Goal: Task Accomplishment & Management: Complete application form

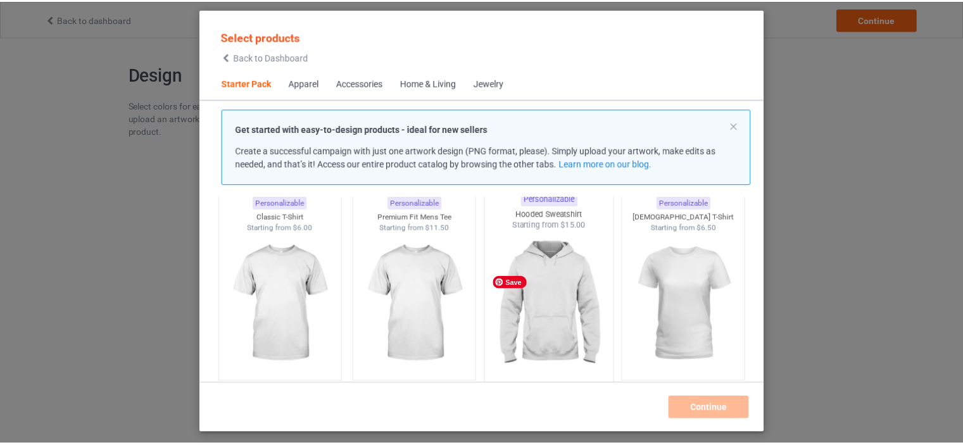
scroll to position [80, 0]
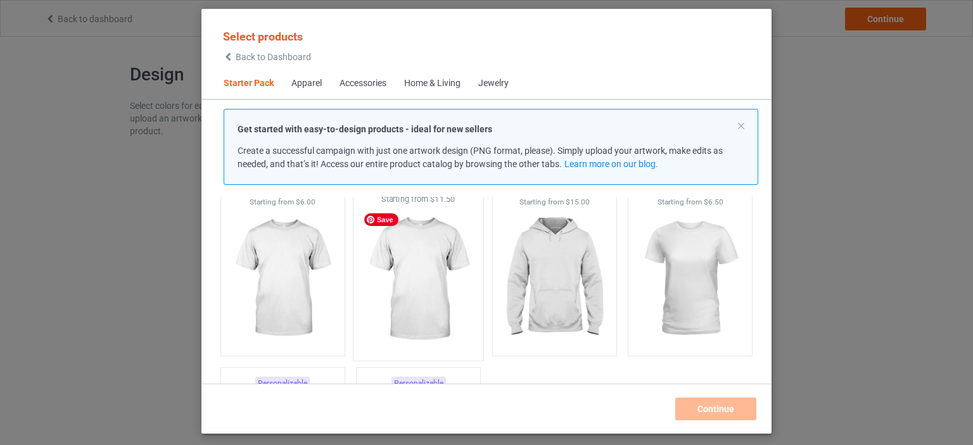
click at [430, 270] on img at bounding box center [418, 279] width 119 height 149
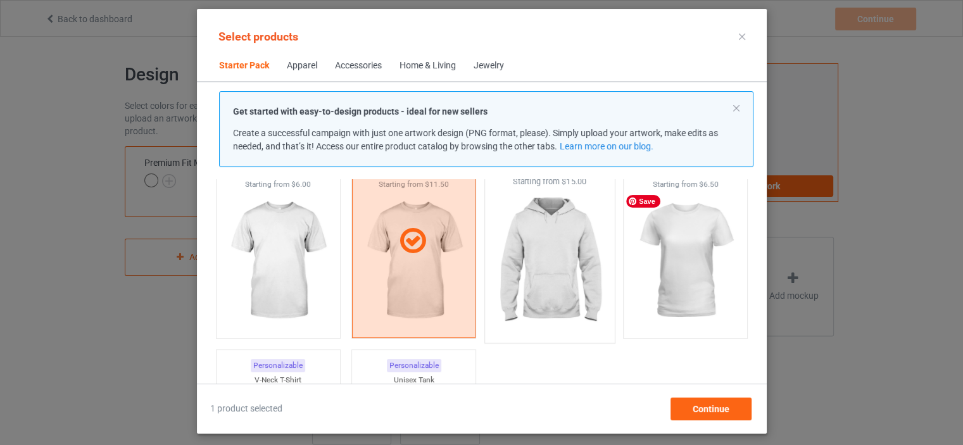
click at [569, 272] on img at bounding box center [549, 261] width 119 height 149
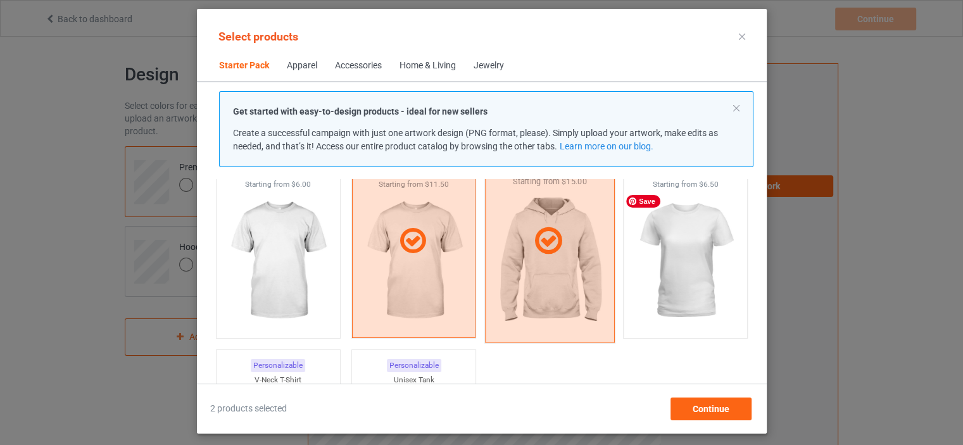
click at [573, 263] on div at bounding box center [550, 240] width 130 height 203
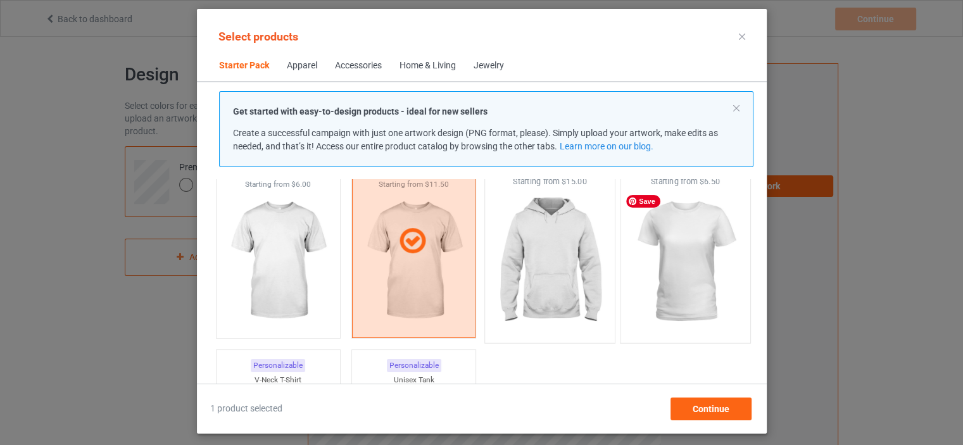
click at [664, 258] on img at bounding box center [685, 261] width 119 height 149
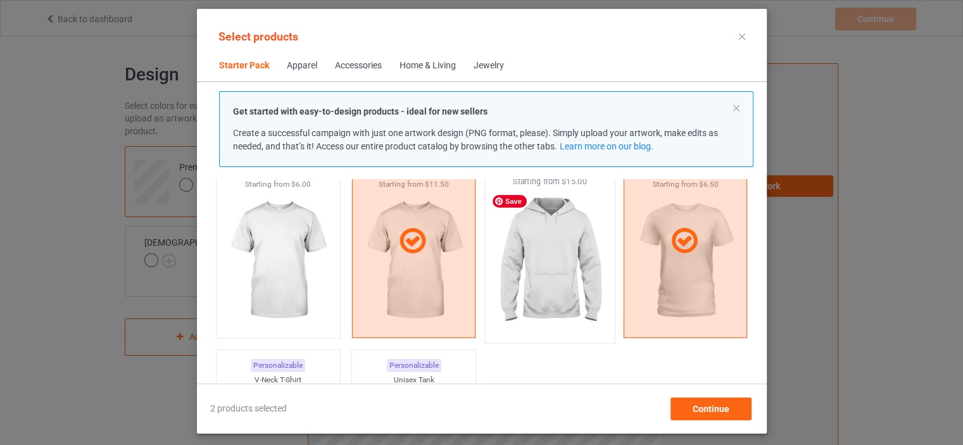
click at [552, 266] on img at bounding box center [549, 261] width 119 height 149
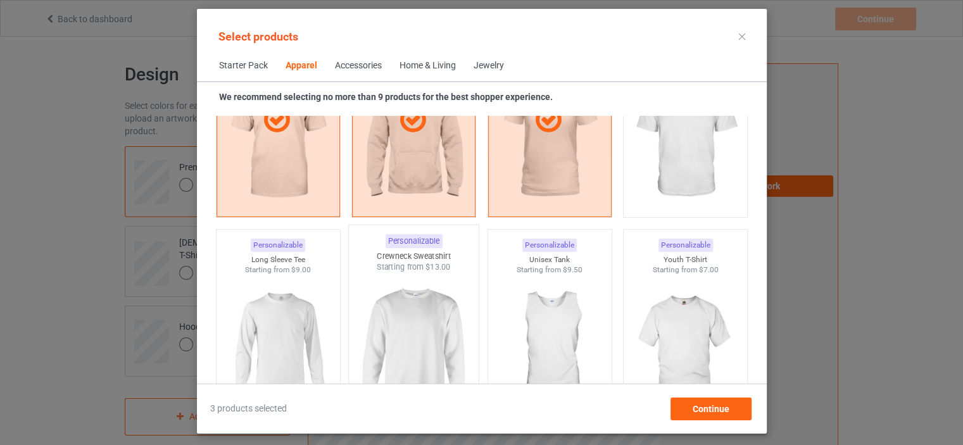
scroll to position [840, 0]
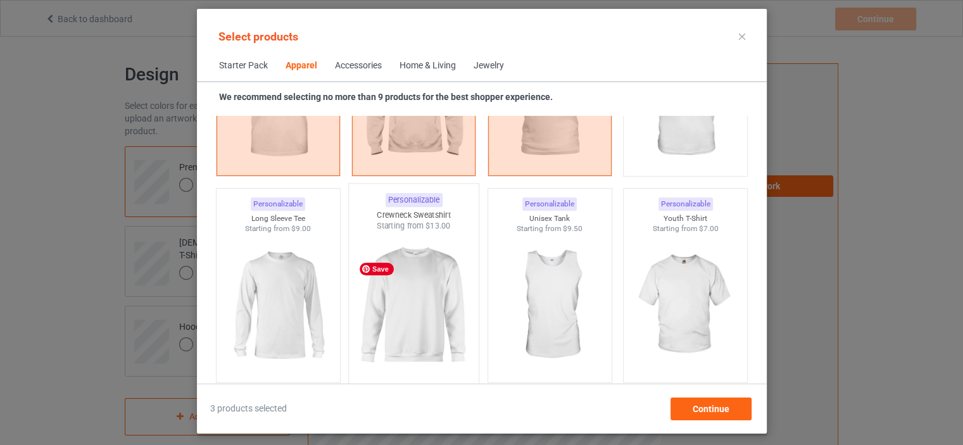
click at [433, 286] on img at bounding box center [413, 306] width 119 height 149
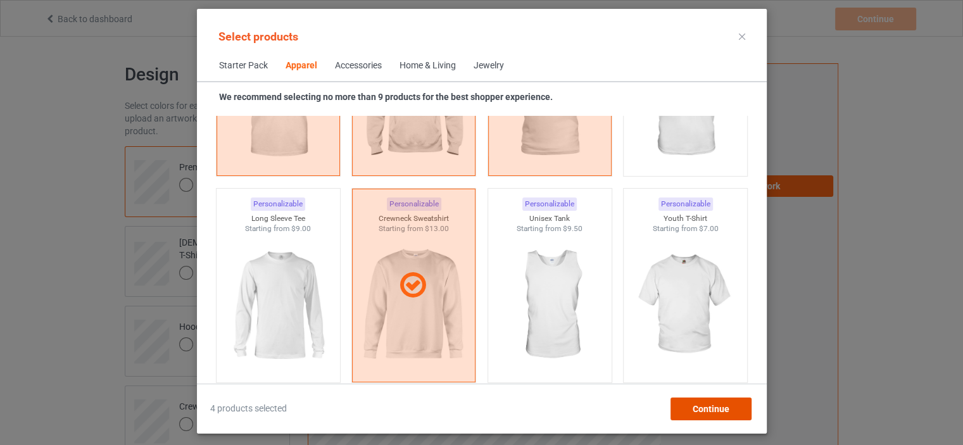
click at [707, 409] on span "Continue" at bounding box center [710, 409] width 37 height 10
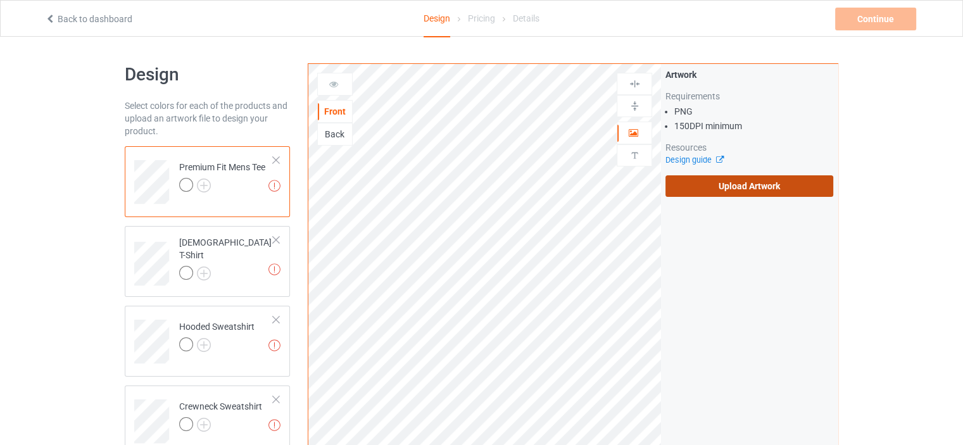
click at [714, 193] on label "Upload Artwork" at bounding box center [750, 186] width 168 height 22
click at [0, 0] on input "Upload Artwork" at bounding box center [0, 0] width 0 height 0
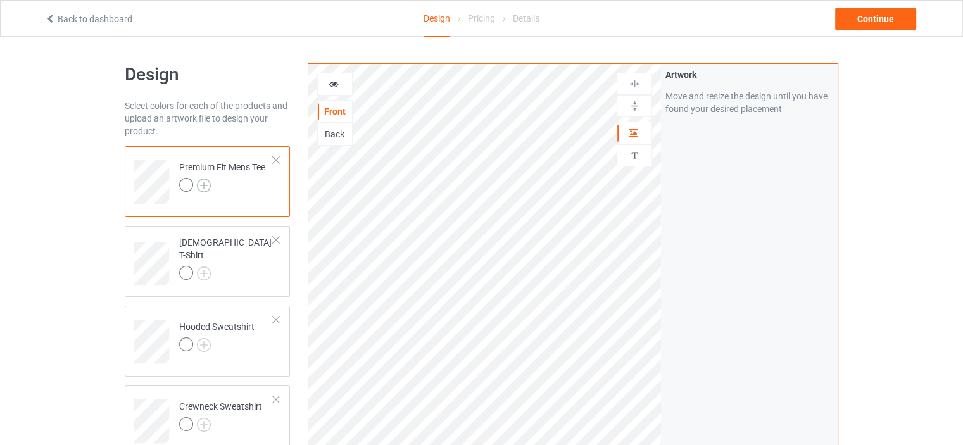
click at [201, 186] on img at bounding box center [204, 186] width 14 height 14
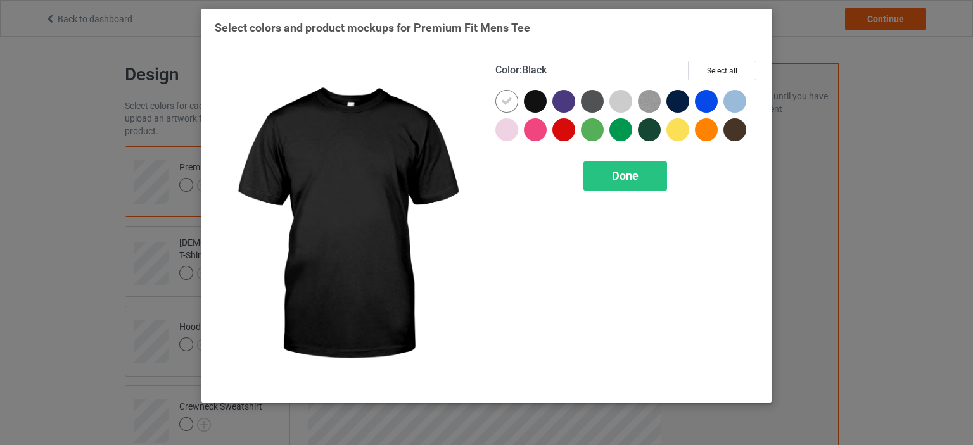
click at [534, 100] on div at bounding box center [535, 101] width 23 height 23
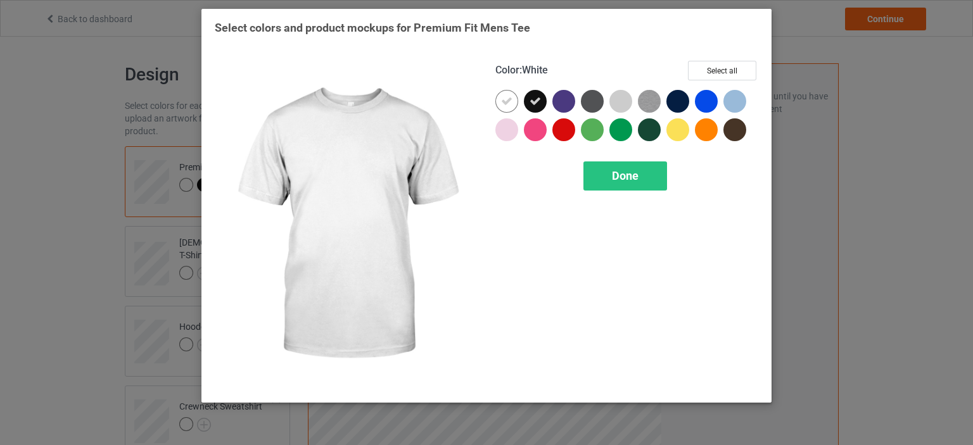
click at [506, 99] on icon at bounding box center [506, 101] width 11 height 11
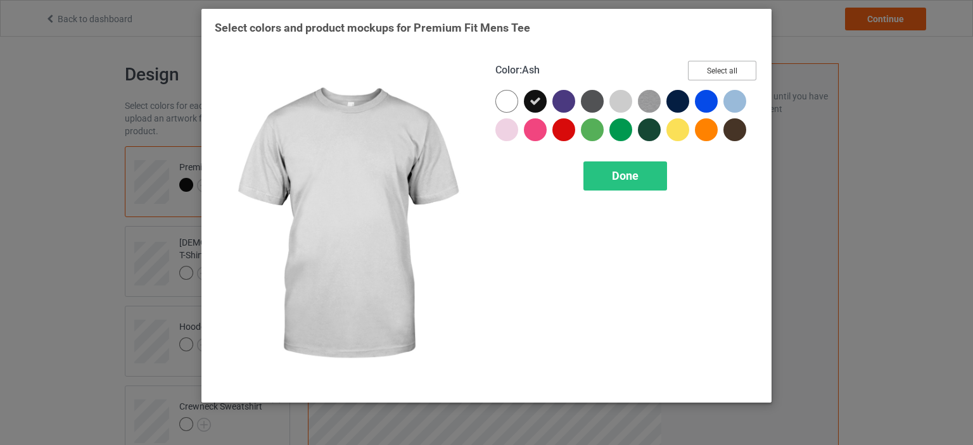
click at [730, 68] on button "Select all" at bounding box center [722, 71] width 68 height 20
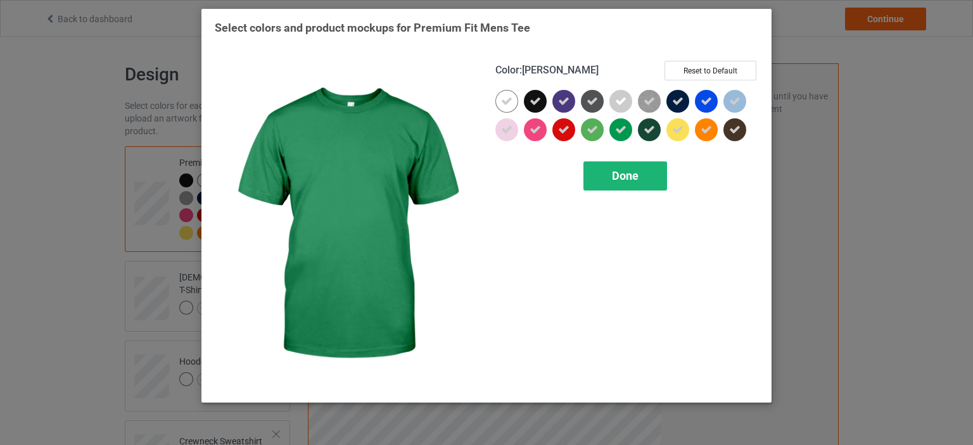
click at [628, 170] on span "Done" at bounding box center [625, 175] width 27 height 13
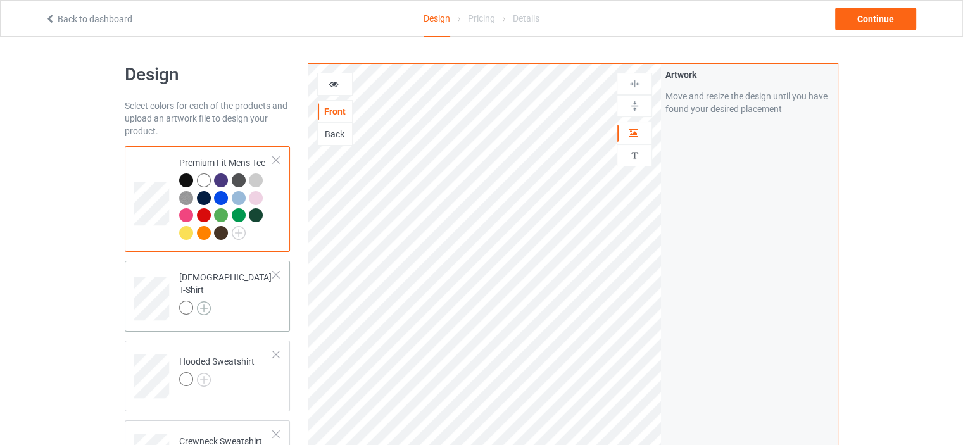
click at [201, 301] on img at bounding box center [204, 308] width 14 height 14
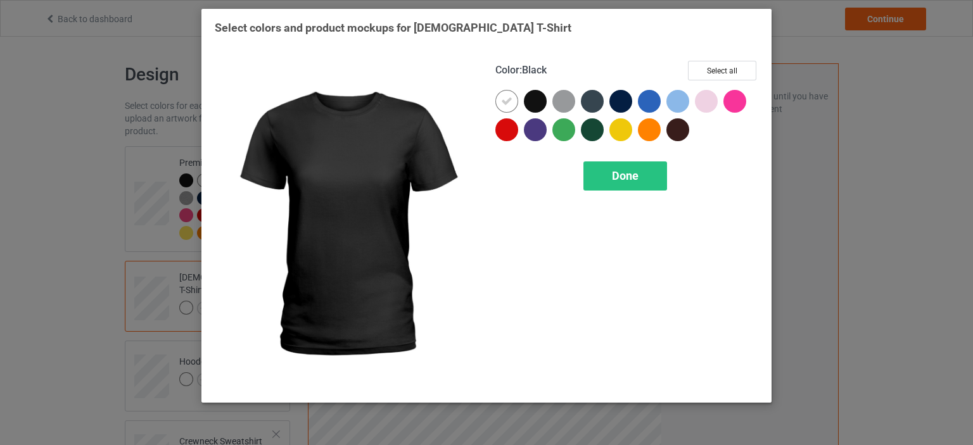
click at [525, 96] on div at bounding box center [535, 101] width 23 height 23
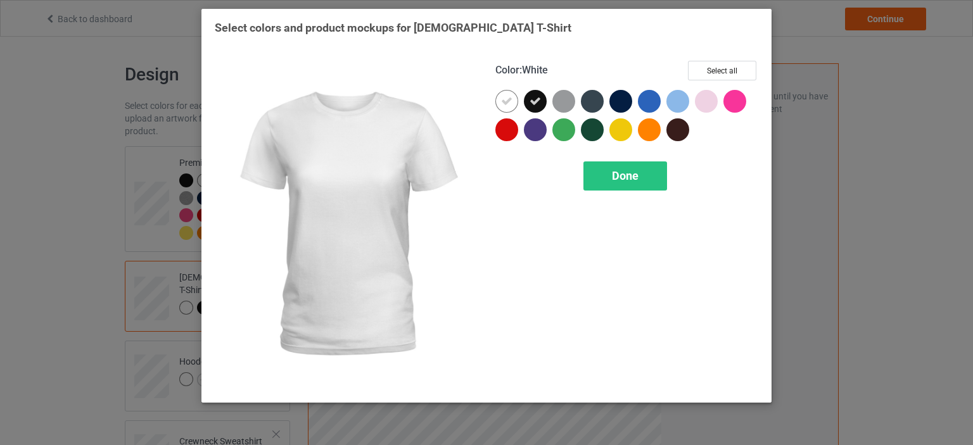
click at [509, 100] on icon at bounding box center [506, 101] width 11 height 11
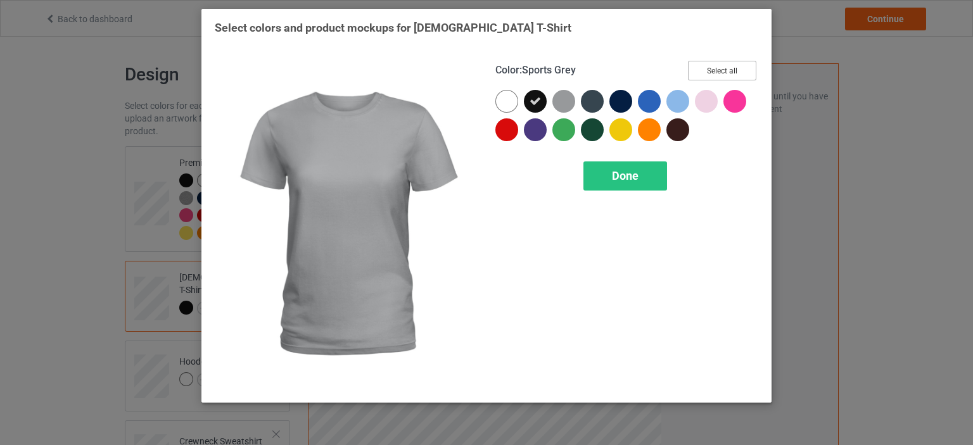
click at [709, 70] on button "Select all" at bounding box center [722, 71] width 68 height 20
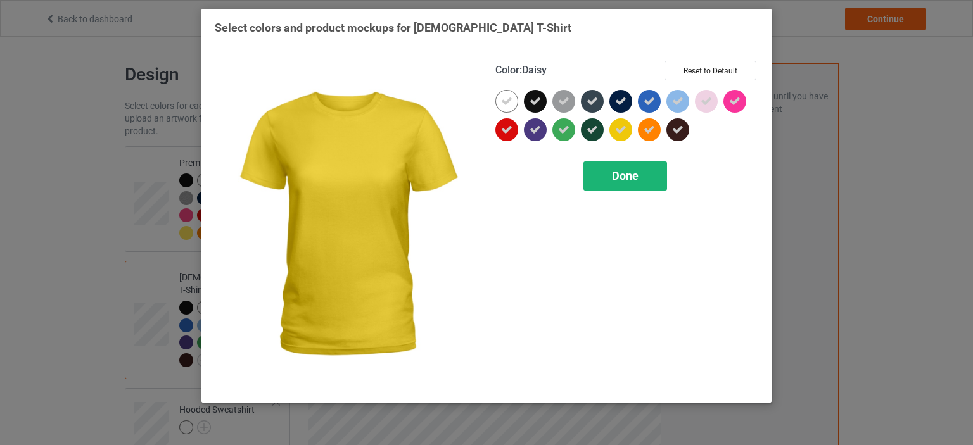
click at [632, 169] on span "Done" at bounding box center [625, 175] width 27 height 13
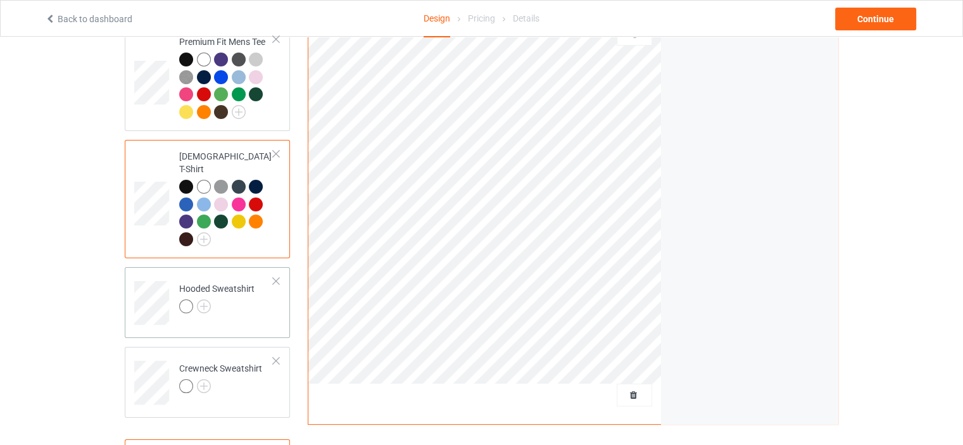
scroll to position [127, 0]
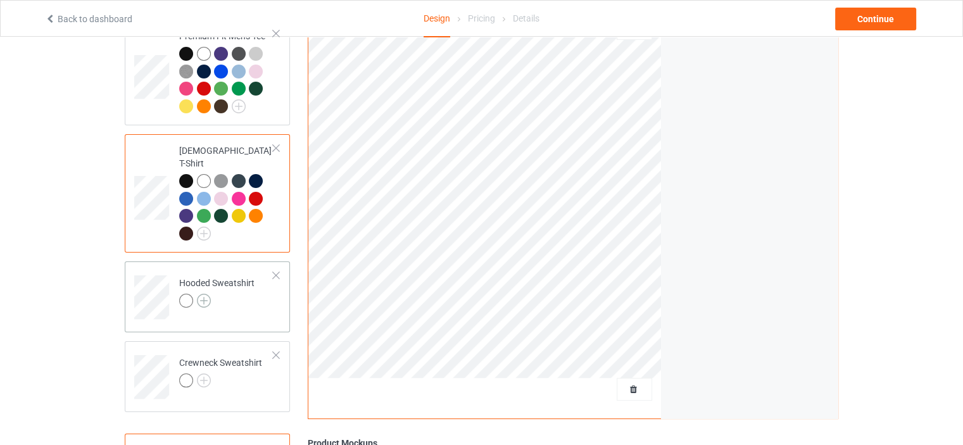
click at [205, 294] on img at bounding box center [204, 301] width 14 height 14
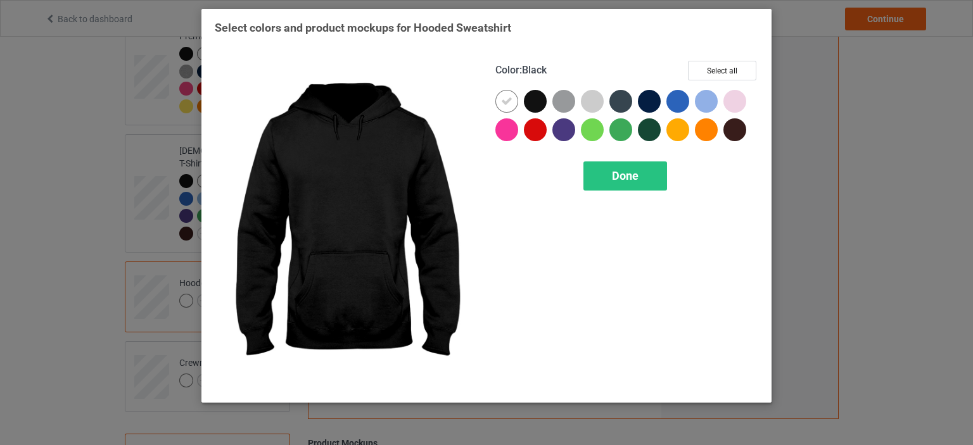
click at [528, 106] on div at bounding box center [535, 101] width 23 height 23
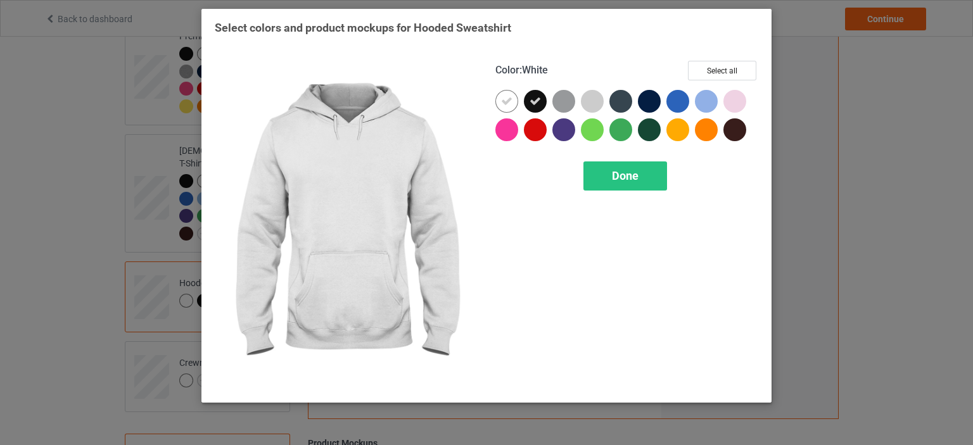
click at [506, 101] on icon at bounding box center [506, 101] width 11 height 11
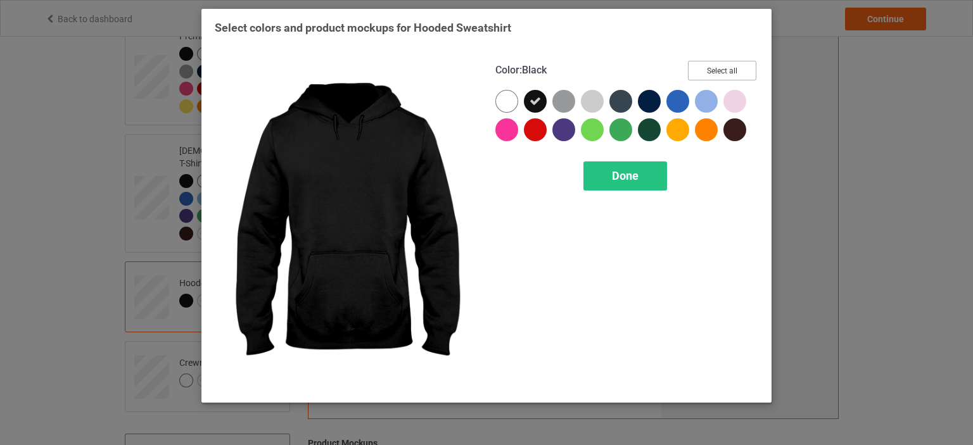
click at [714, 69] on button "Select all" at bounding box center [722, 71] width 68 height 20
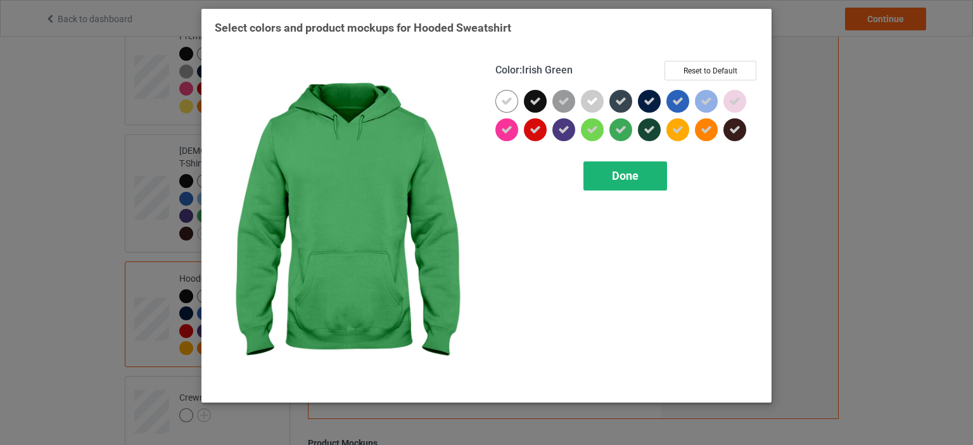
click at [620, 172] on span "Done" at bounding box center [625, 175] width 27 height 13
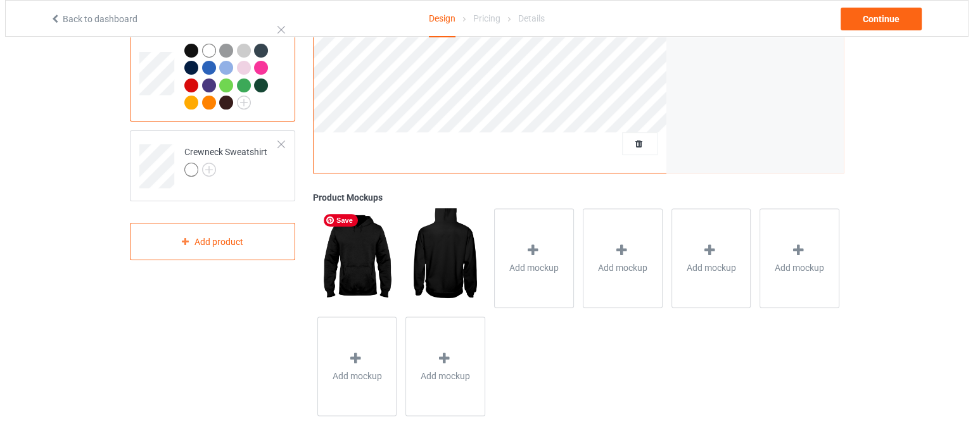
scroll to position [374, 0]
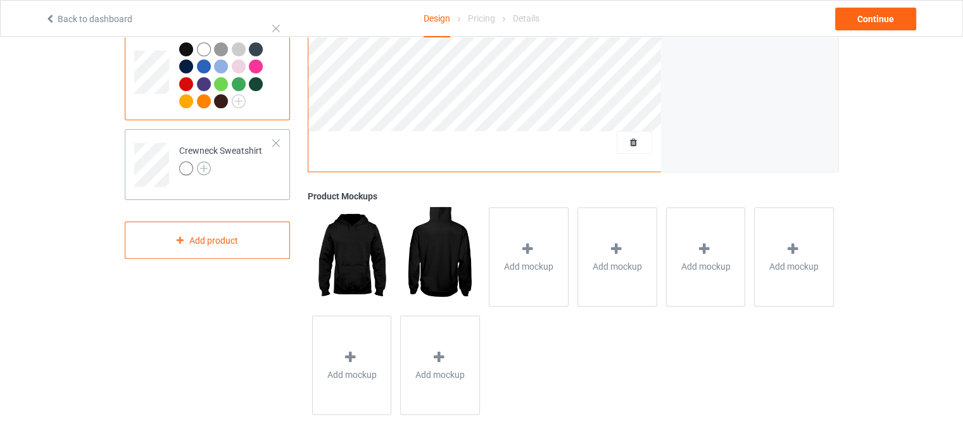
click at [201, 162] on img at bounding box center [204, 169] width 14 height 14
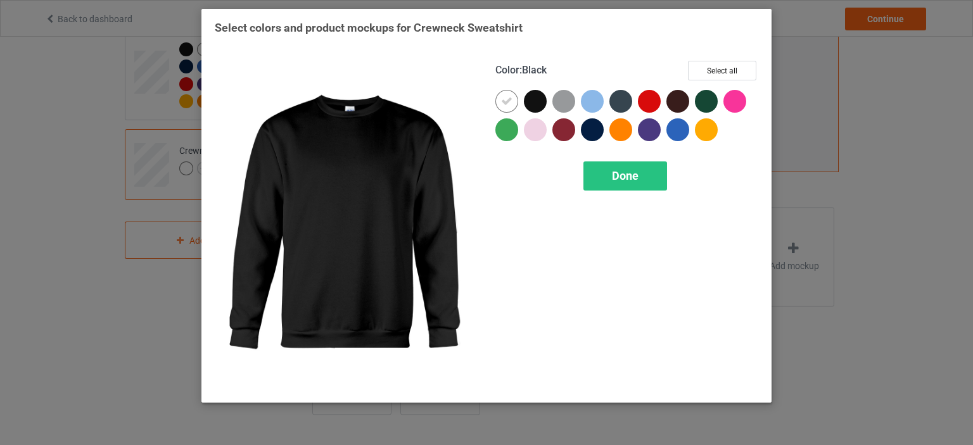
click at [532, 96] on div at bounding box center [535, 101] width 23 height 23
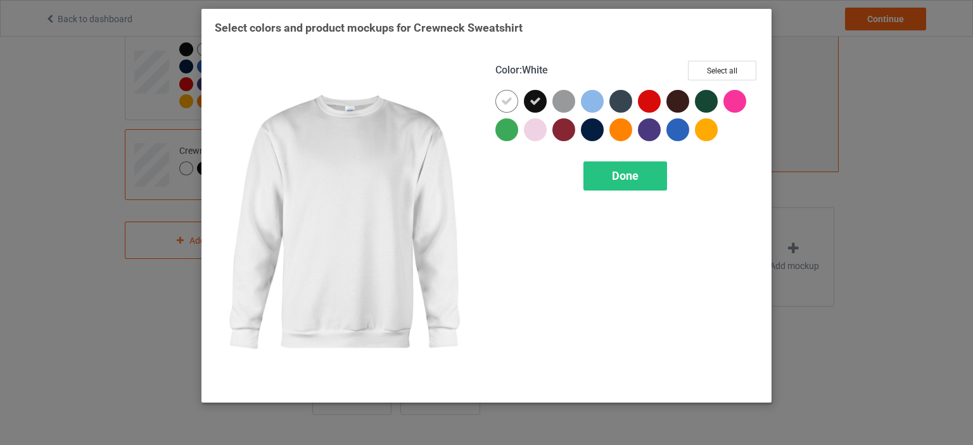
click at [509, 99] on icon at bounding box center [506, 101] width 11 height 11
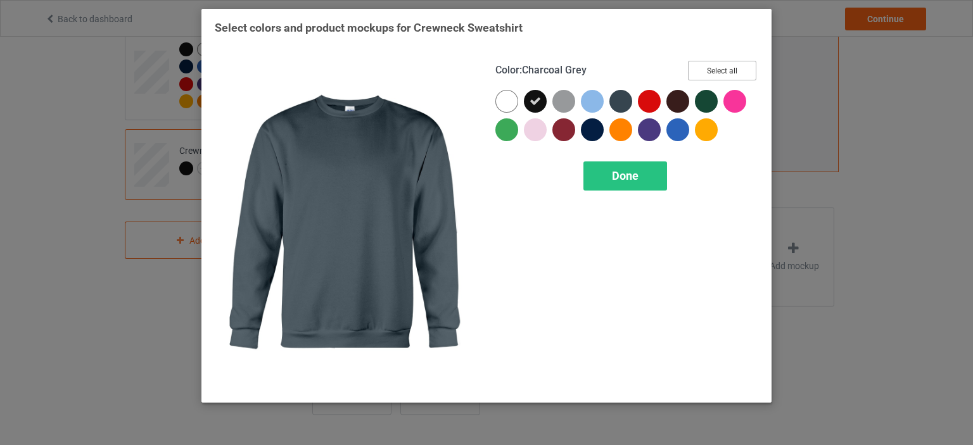
click at [715, 70] on button "Select all" at bounding box center [722, 71] width 68 height 20
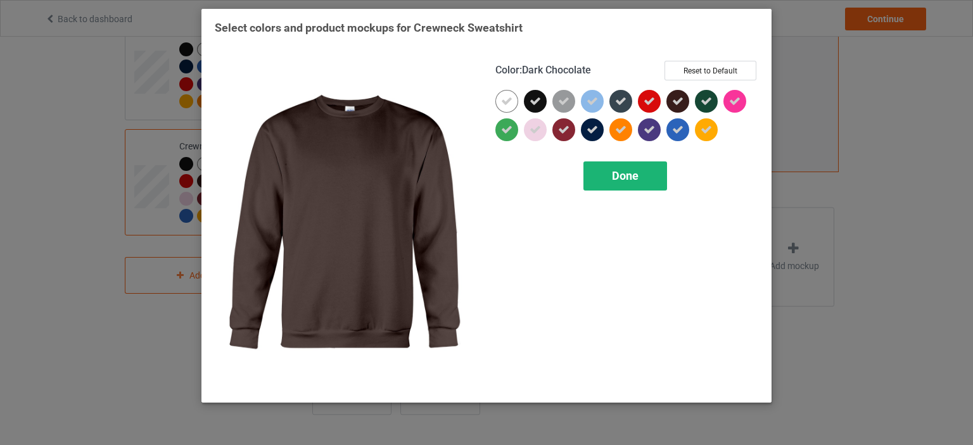
click at [613, 178] on span "Done" at bounding box center [625, 175] width 27 height 13
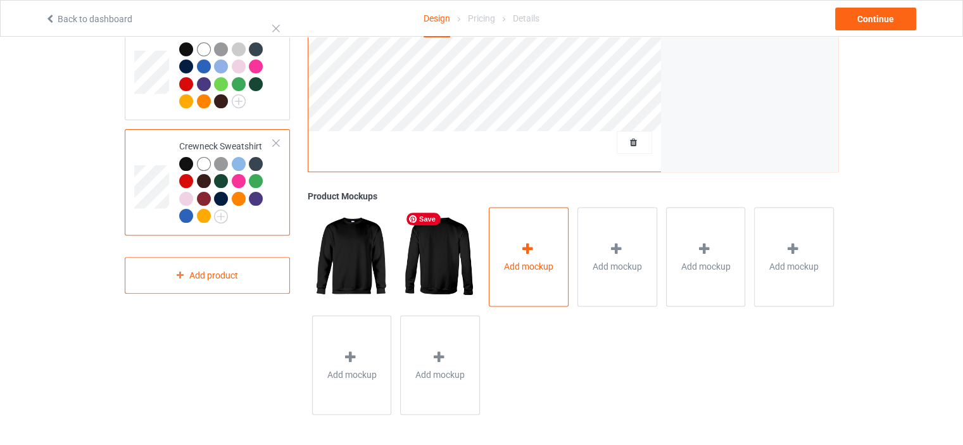
click at [524, 255] on div at bounding box center [529, 250] width 18 height 18
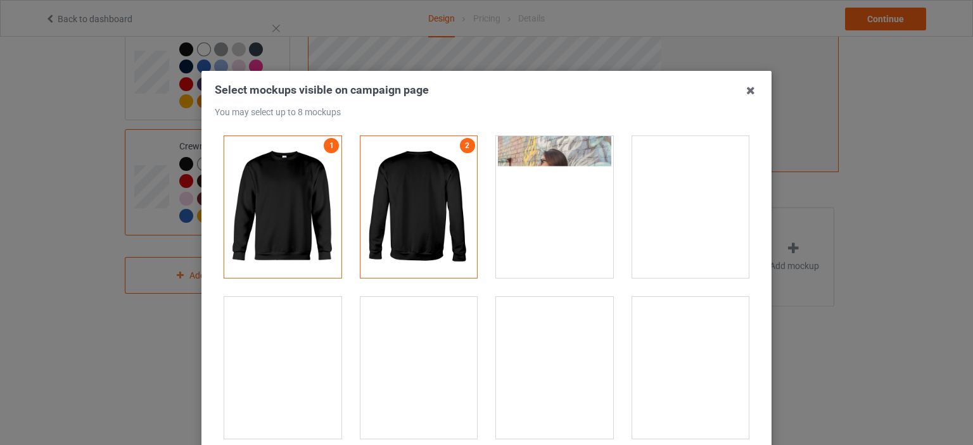
click at [440, 345] on div at bounding box center [418, 368] width 117 height 142
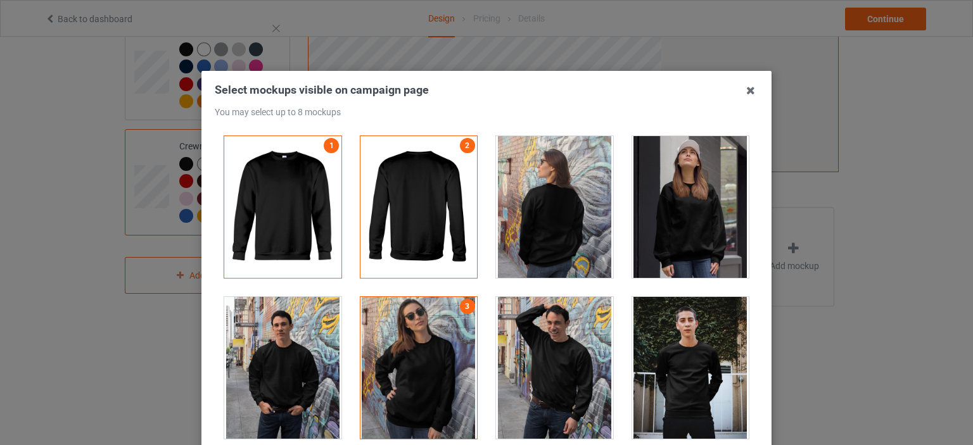
click at [546, 328] on div at bounding box center [554, 368] width 117 height 142
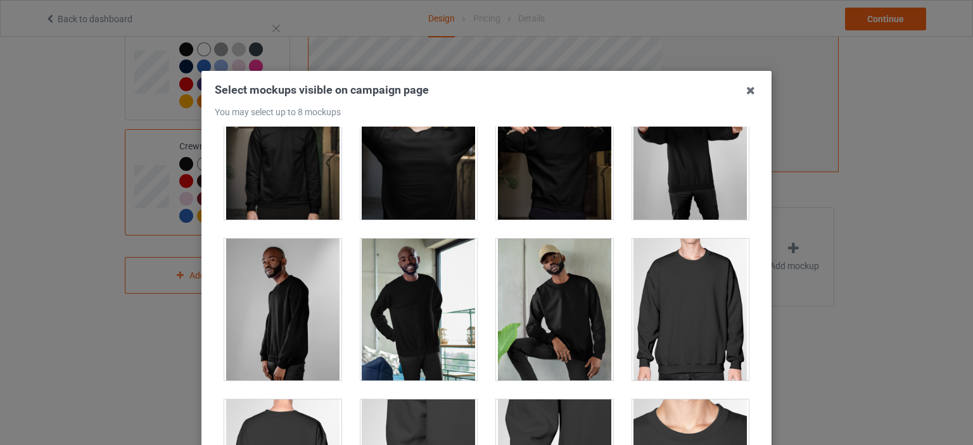
scroll to position [507, 0]
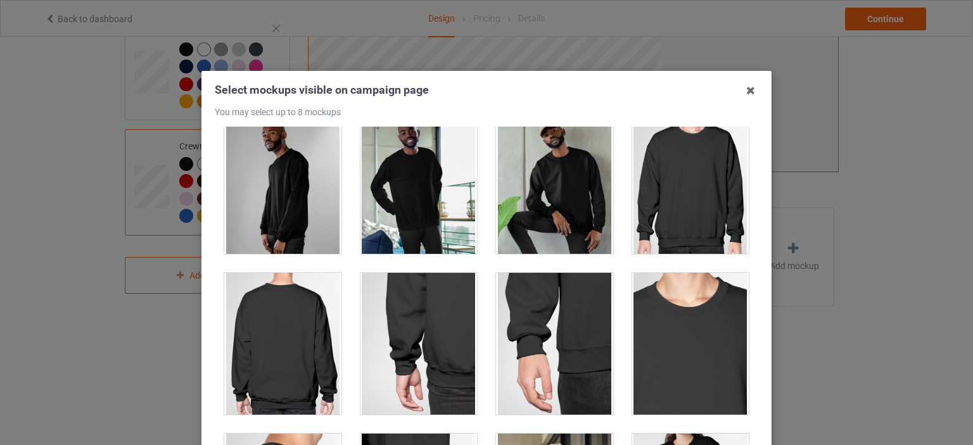
click at [537, 231] on div at bounding box center [554, 183] width 117 height 142
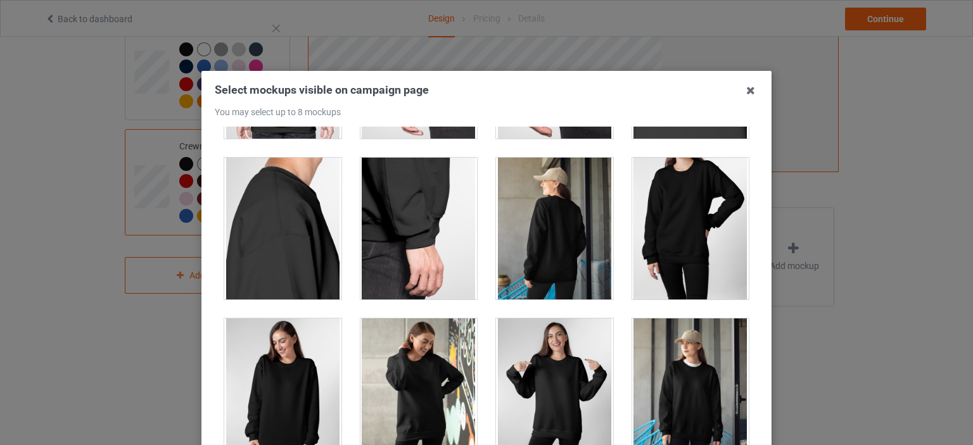
scroll to position [823, 0]
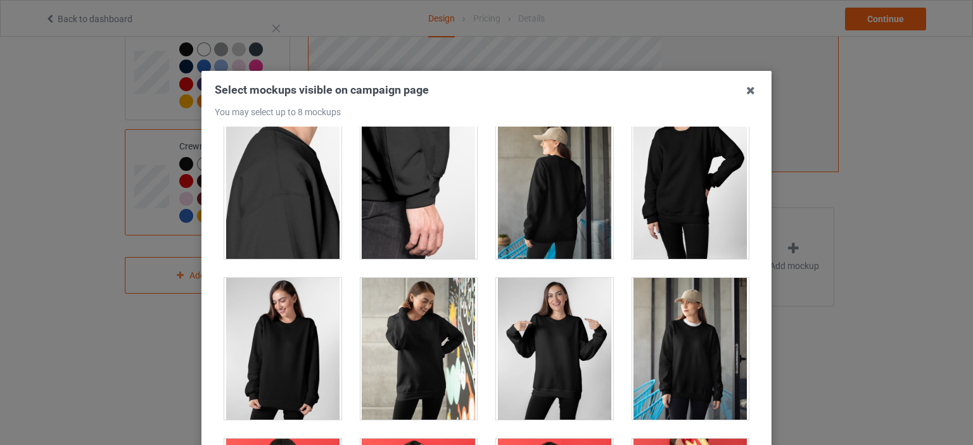
click at [529, 347] on div at bounding box center [554, 349] width 117 height 142
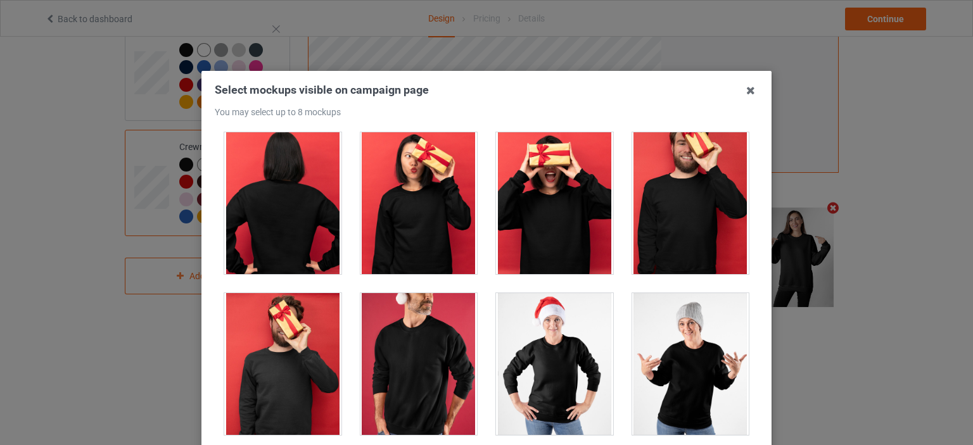
scroll to position [1203, 0]
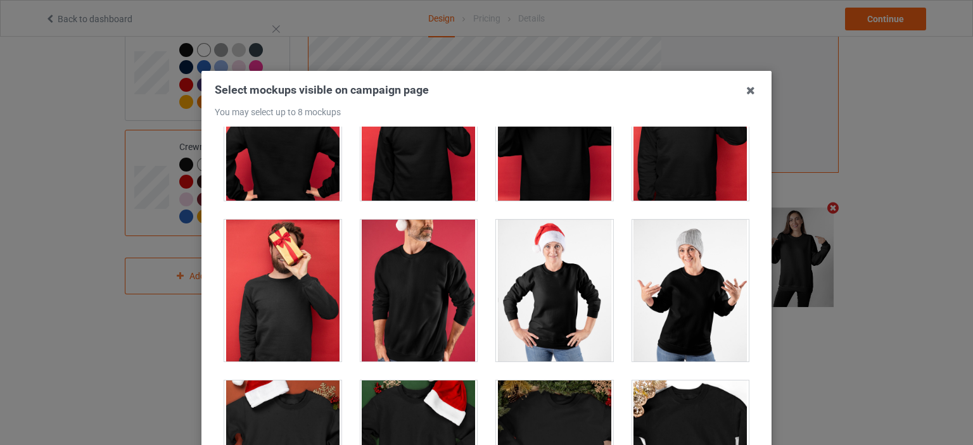
click at [451, 287] on div at bounding box center [418, 291] width 117 height 142
click at [653, 291] on div at bounding box center [690, 291] width 117 height 142
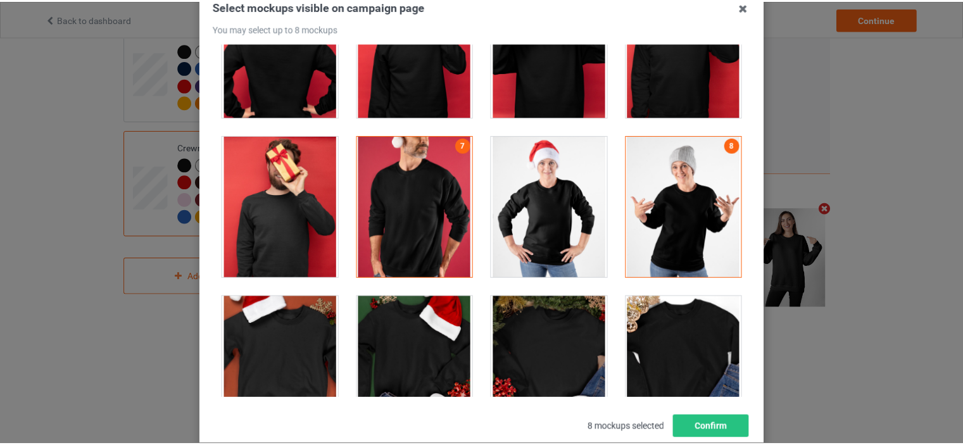
scroll to position [167, 0]
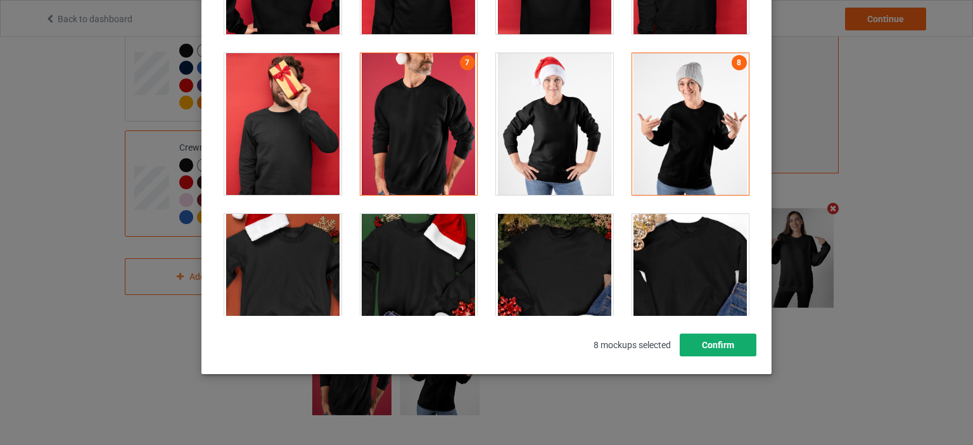
click at [720, 338] on button "Confirm" at bounding box center [718, 345] width 77 height 23
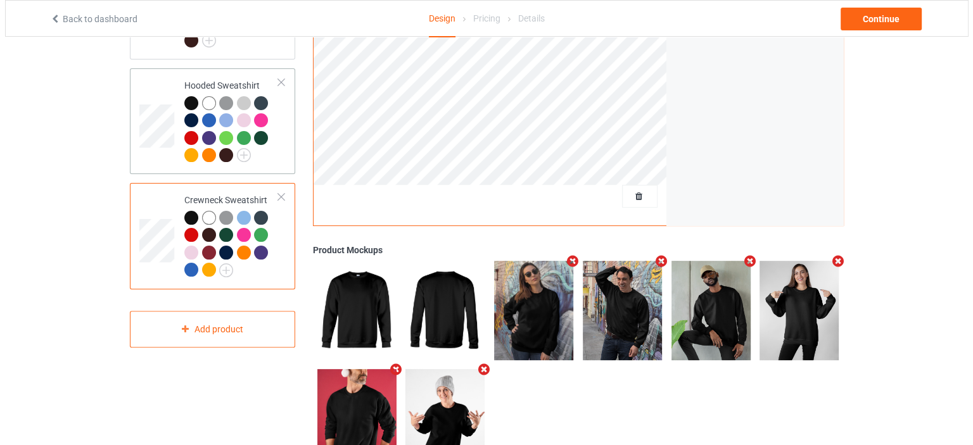
scroll to position [309, 0]
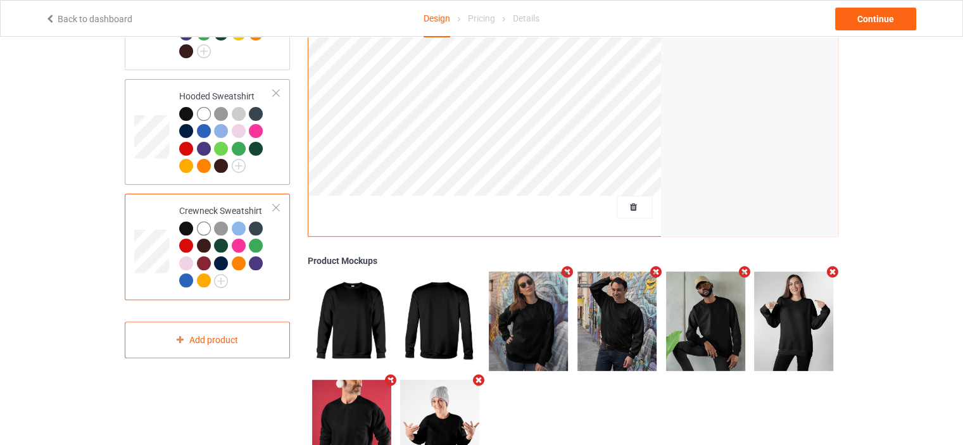
click at [277, 155] on td "Hooded Sweatshirt" at bounding box center [226, 132] width 108 height 96
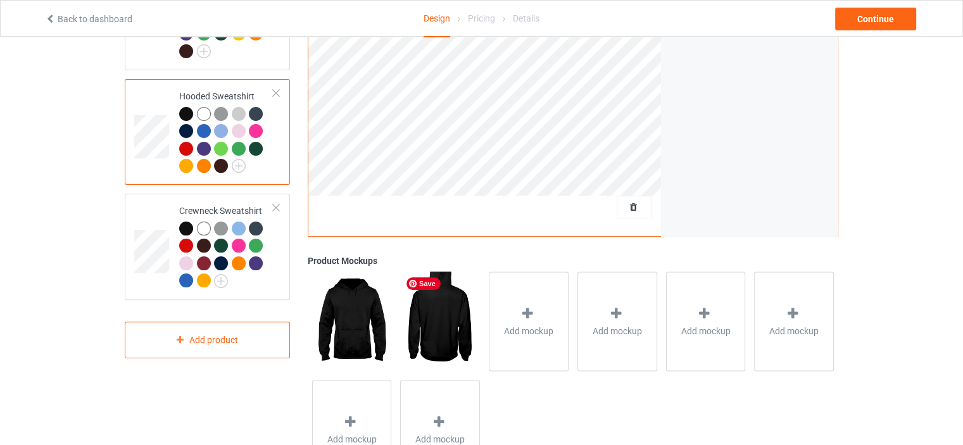
click at [569, 310] on div "Add mockup" at bounding box center [529, 321] width 89 height 108
click at [554, 309] on div "Add mockup" at bounding box center [529, 321] width 80 height 99
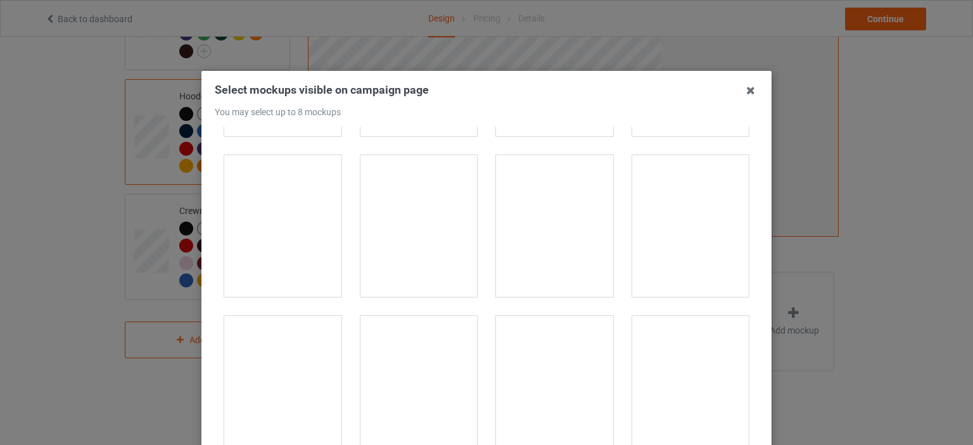
scroll to position [2153, 0]
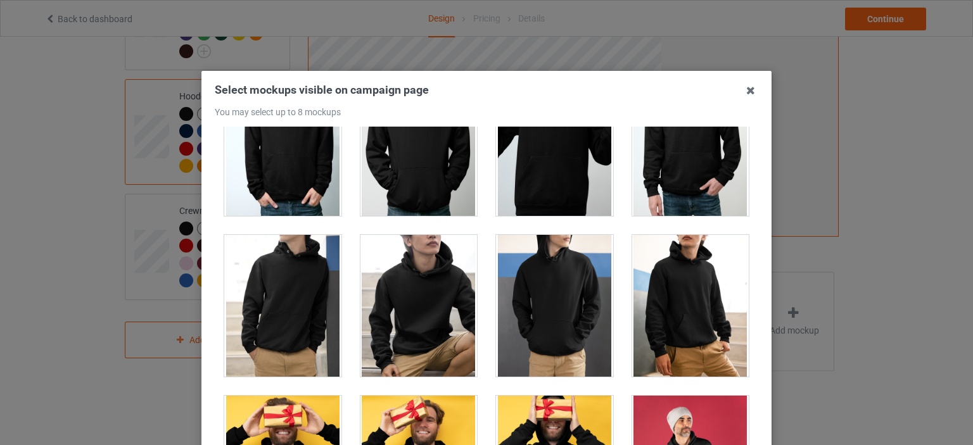
click at [543, 293] on div at bounding box center [554, 306] width 117 height 142
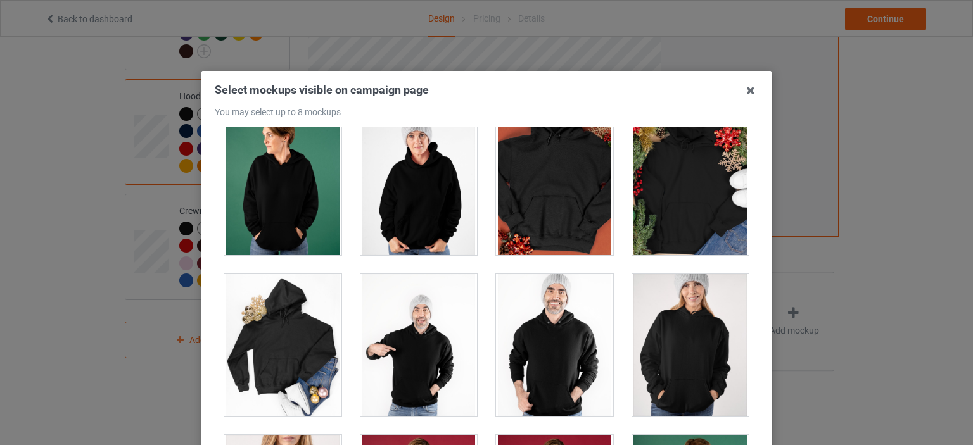
click at [412, 200] on div at bounding box center [418, 184] width 117 height 142
click at [570, 365] on div at bounding box center [554, 345] width 117 height 142
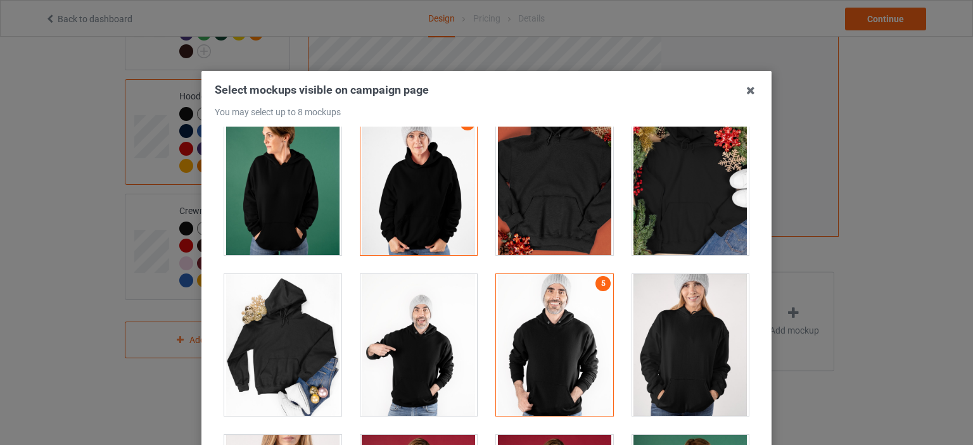
click at [680, 345] on div at bounding box center [690, 345] width 117 height 142
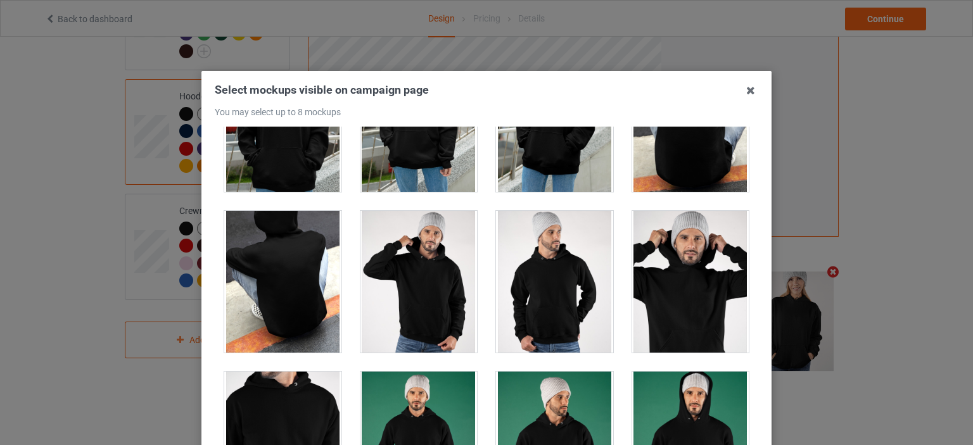
scroll to position [4054, 0]
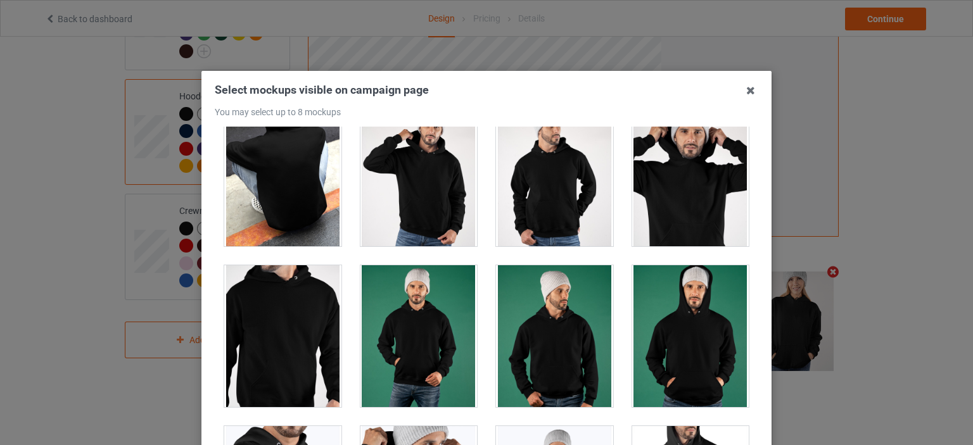
click at [413, 314] on div at bounding box center [418, 336] width 117 height 142
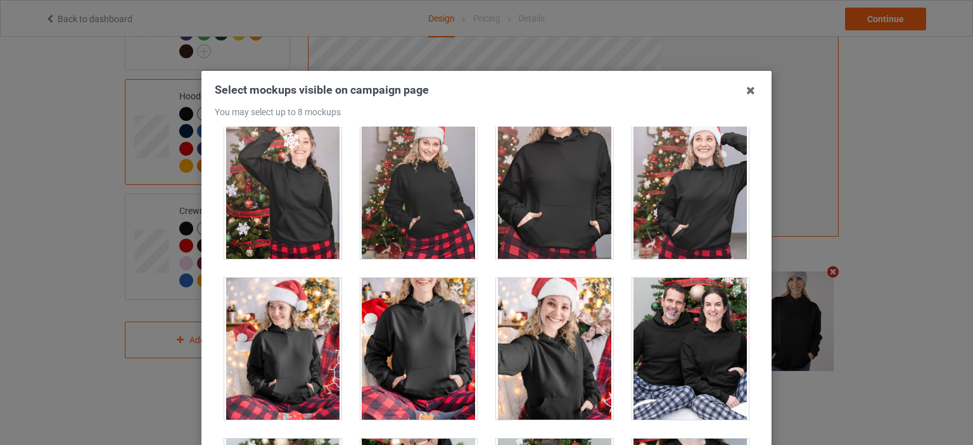
scroll to position [8044, 0]
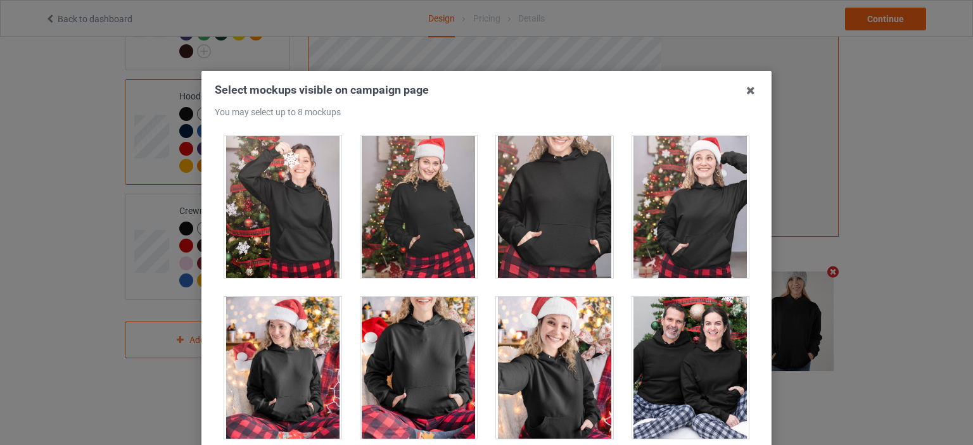
click at [439, 306] on div at bounding box center [418, 368] width 117 height 142
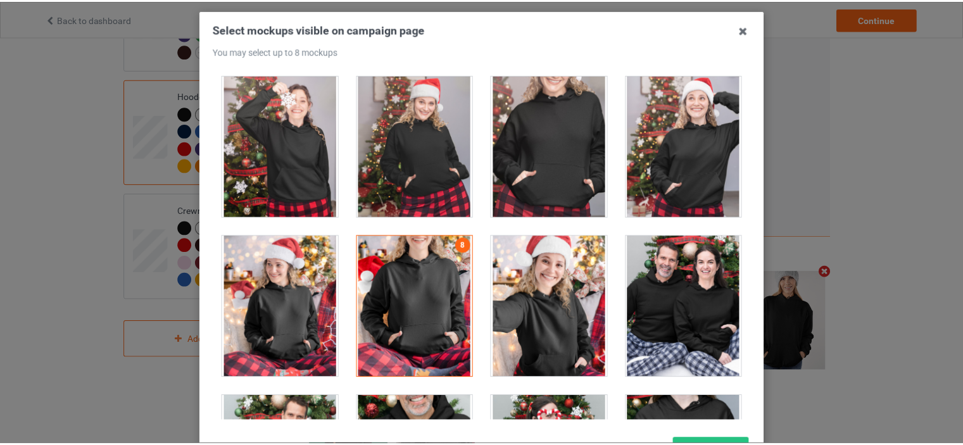
scroll to position [127, 0]
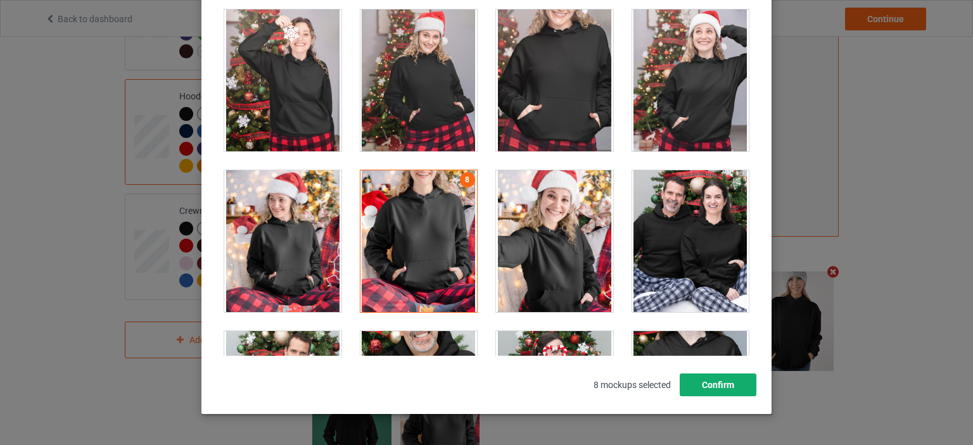
click at [725, 383] on button "Confirm" at bounding box center [718, 385] width 77 height 23
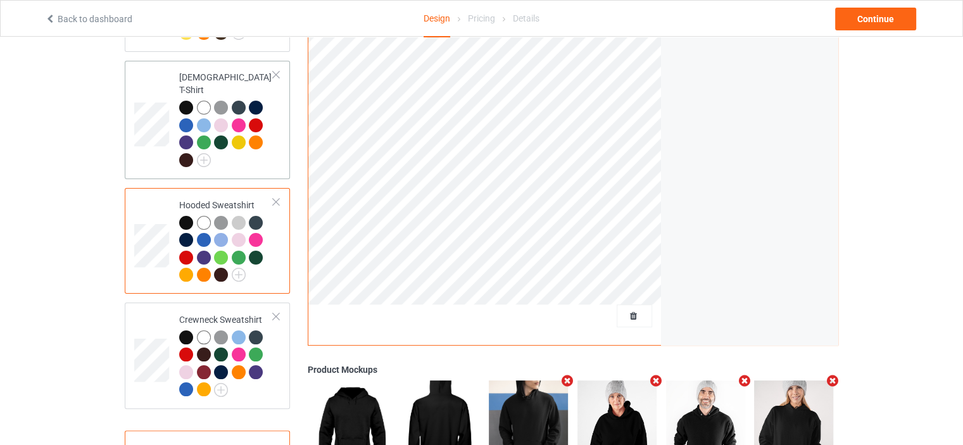
scroll to position [119, 0]
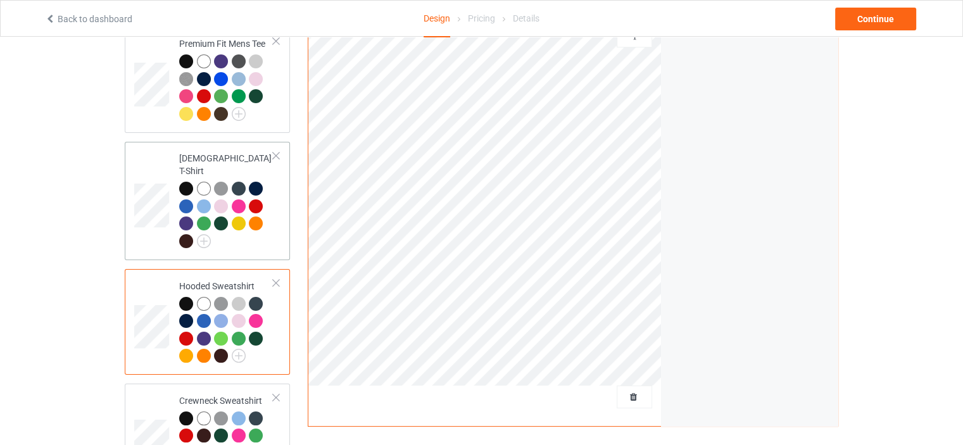
click at [282, 189] on div "[DEMOGRAPHIC_DATA] T-Shirt" at bounding box center [207, 201] width 165 height 118
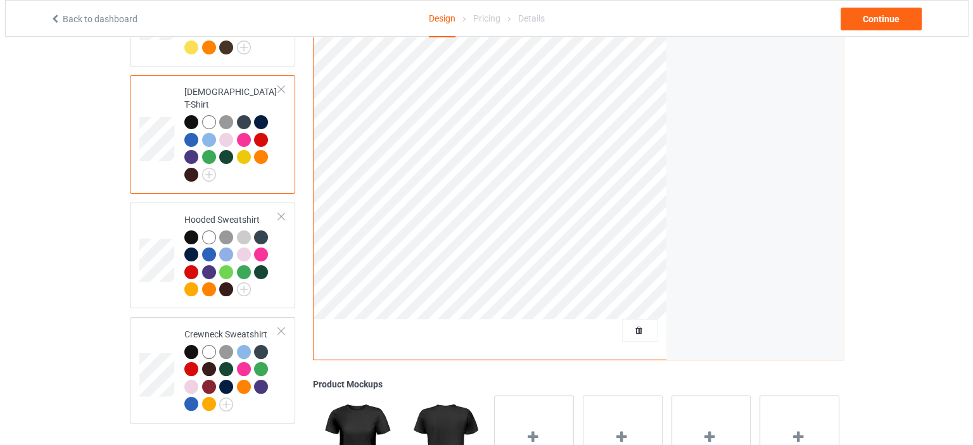
scroll to position [246, 0]
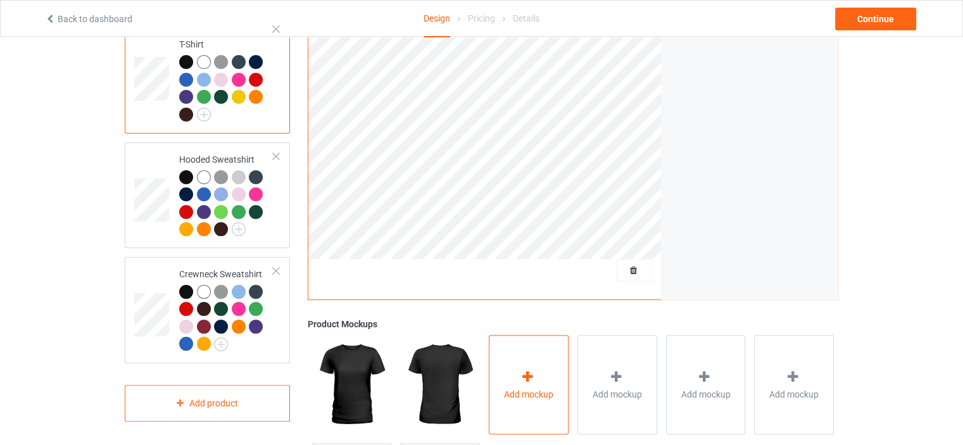
click at [527, 351] on div "Add mockup" at bounding box center [529, 384] width 80 height 99
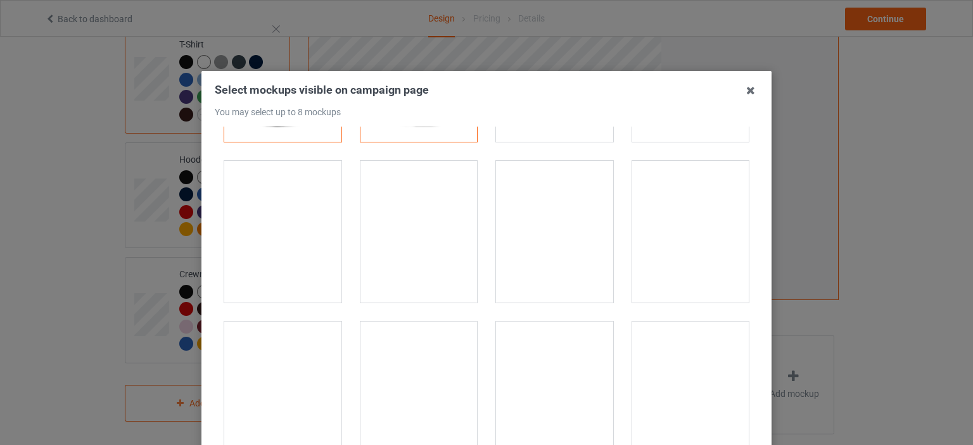
scroll to position [190, 0]
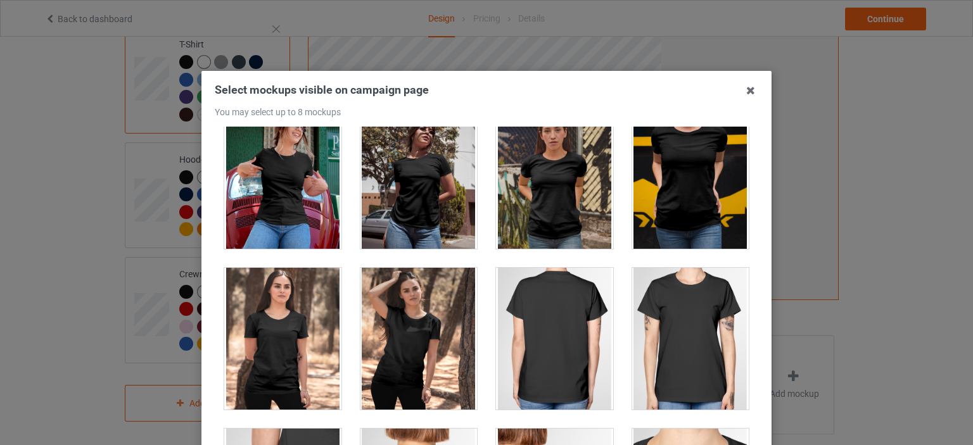
click at [676, 193] on div at bounding box center [690, 178] width 117 height 142
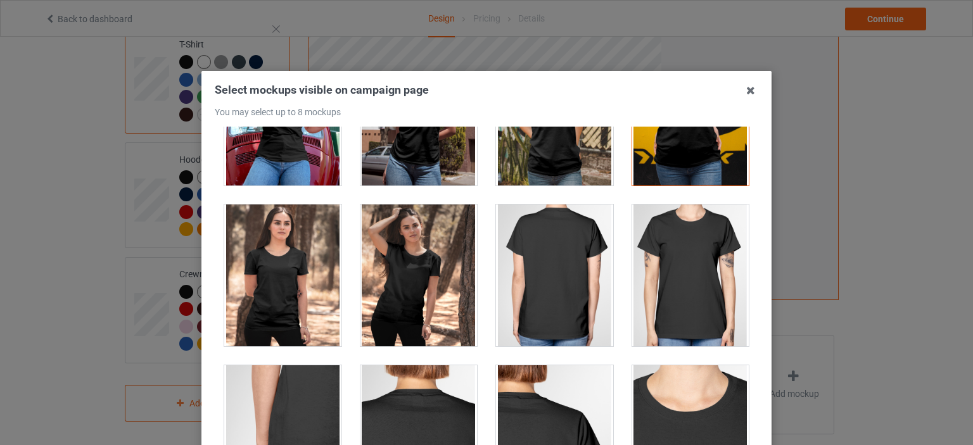
click at [422, 295] on div at bounding box center [418, 276] width 117 height 142
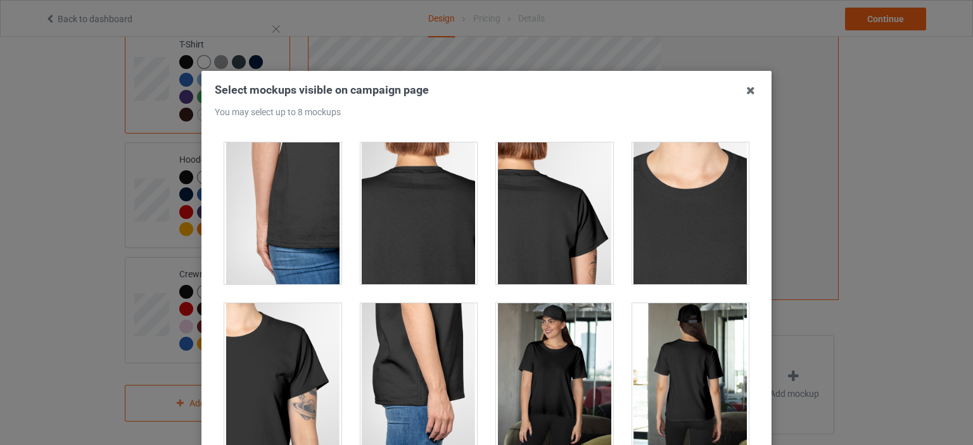
scroll to position [633, 0]
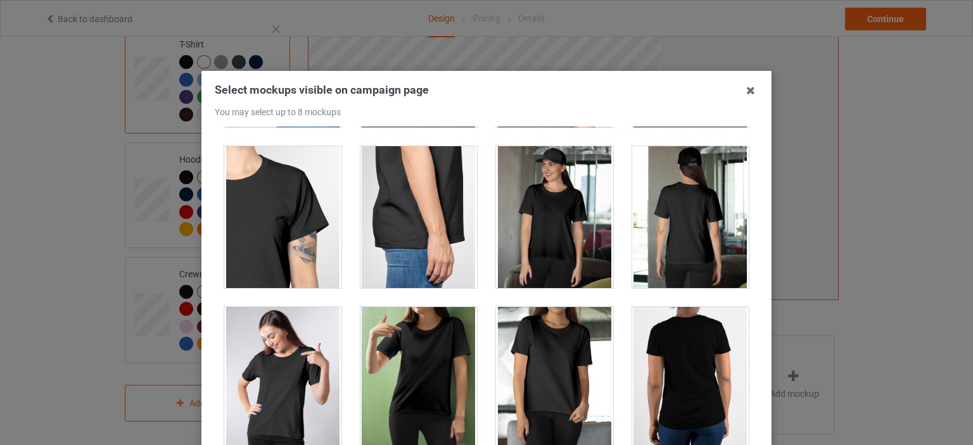
click at [552, 210] on div at bounding box center [554, 217] width 117 height 142
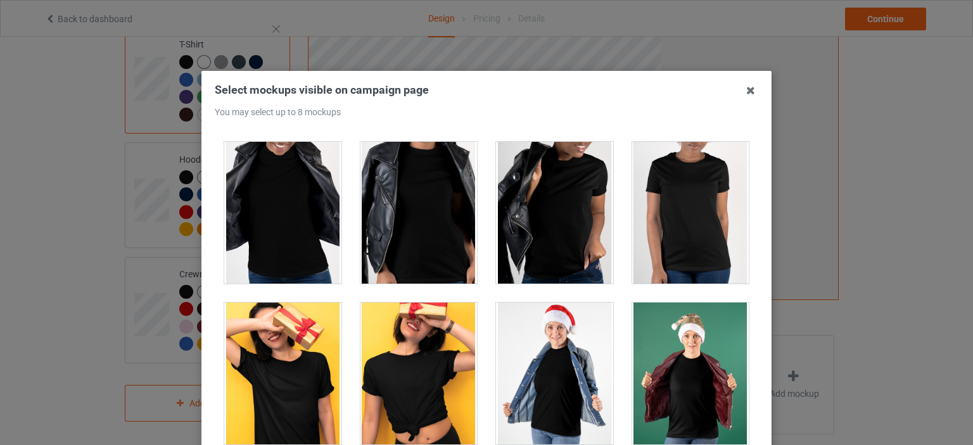
scroll to position [1140, 0]
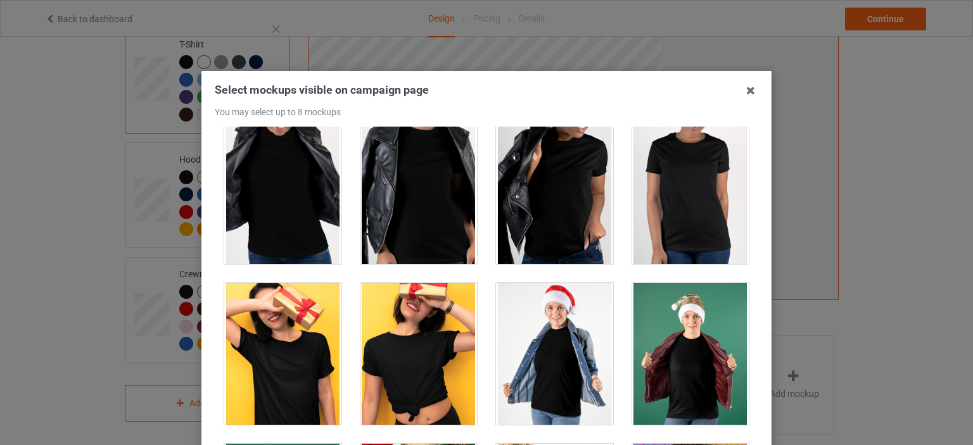
click at [682, 194] on div at bounding box center [690, 193] width 117 height 142
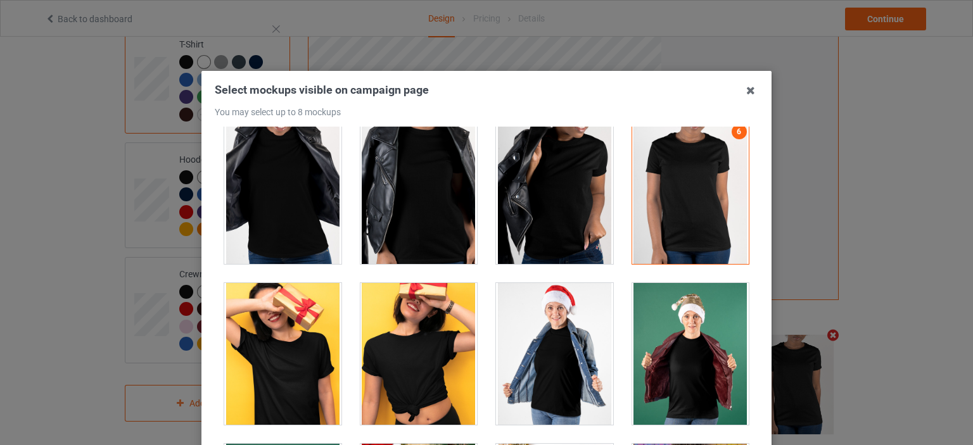
click at [674, 346] on div at bounding box center [690, 354] width 117 height 142
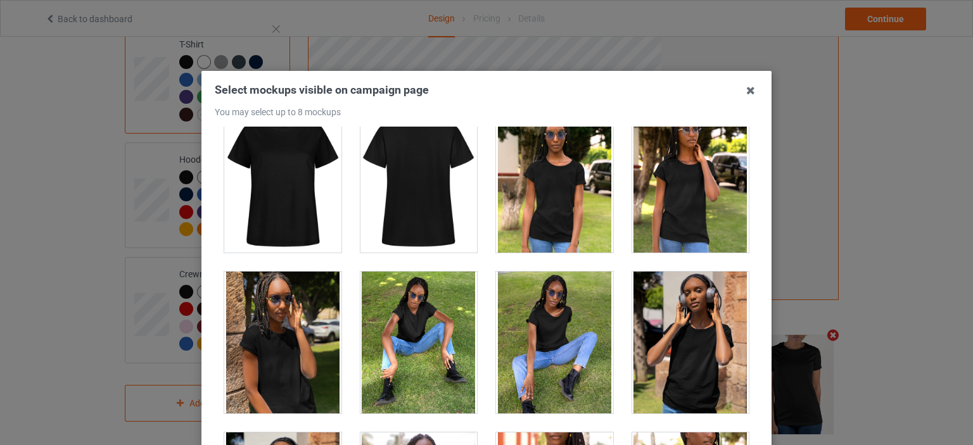
scroll to position [2597, 0]
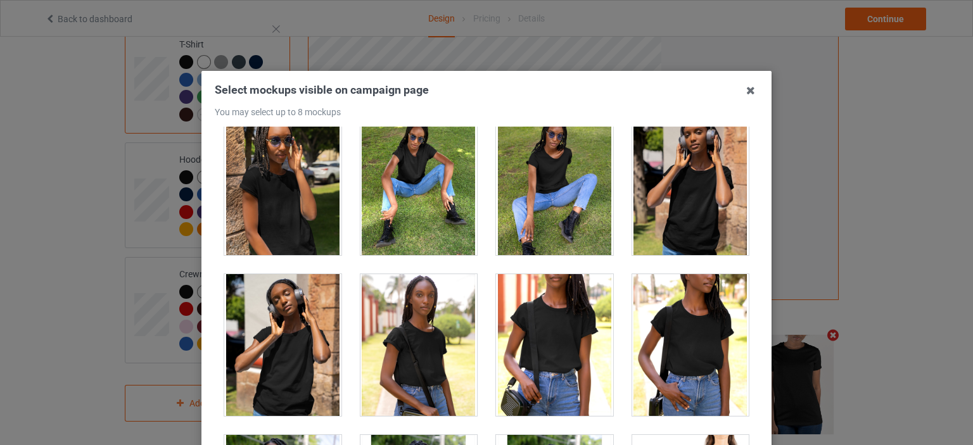
click at [687, 187] on div at bounding box center [690, 184] width 117 height 142
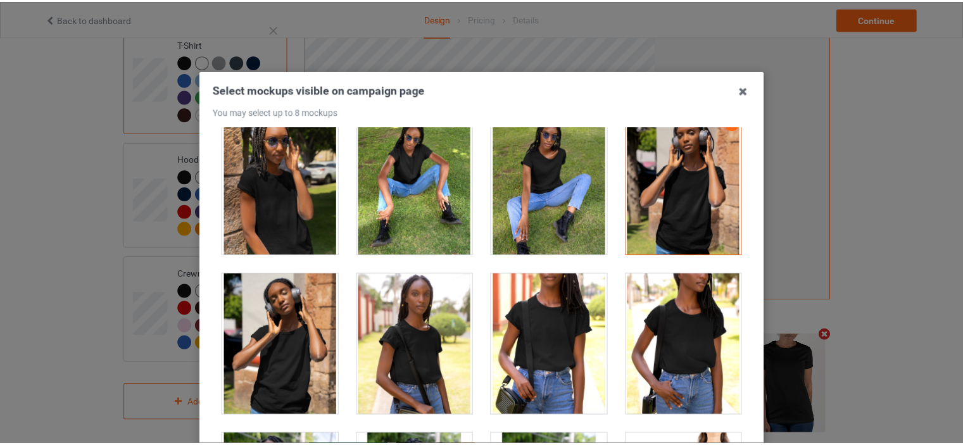
scroll to position [167, 0]
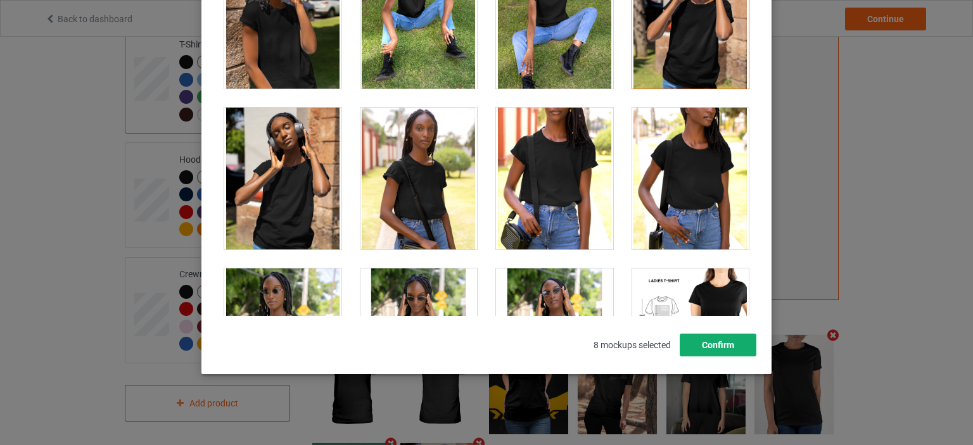
click at [725, 346] on button "Confirm" at bounding box center [718, 345] width 77 height 23
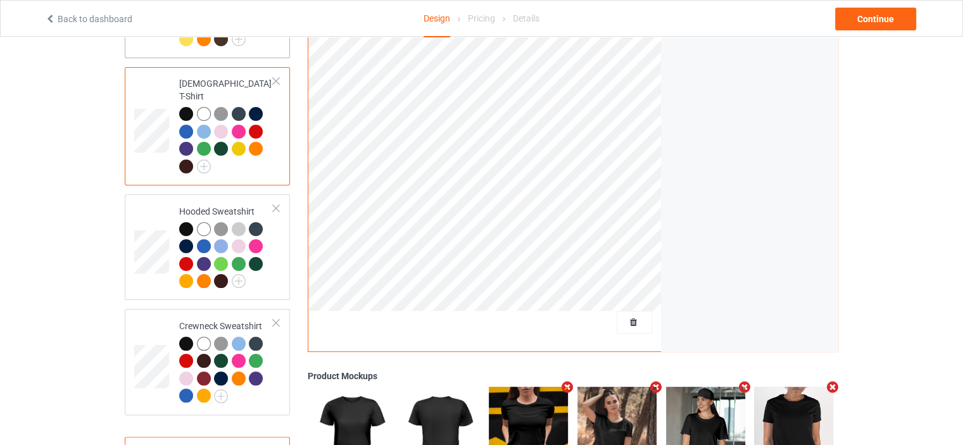
scroll to position [56, 0]
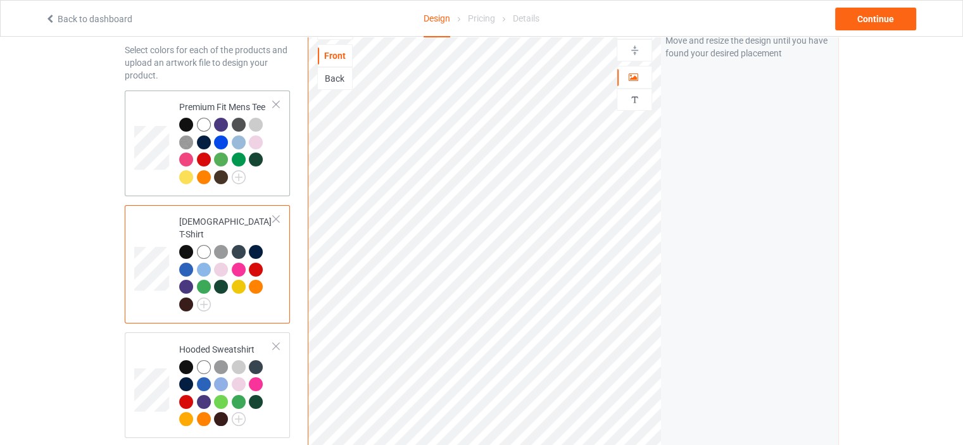
click at [267, 172] on div at bounding box center [226, 153] width 94 height 70
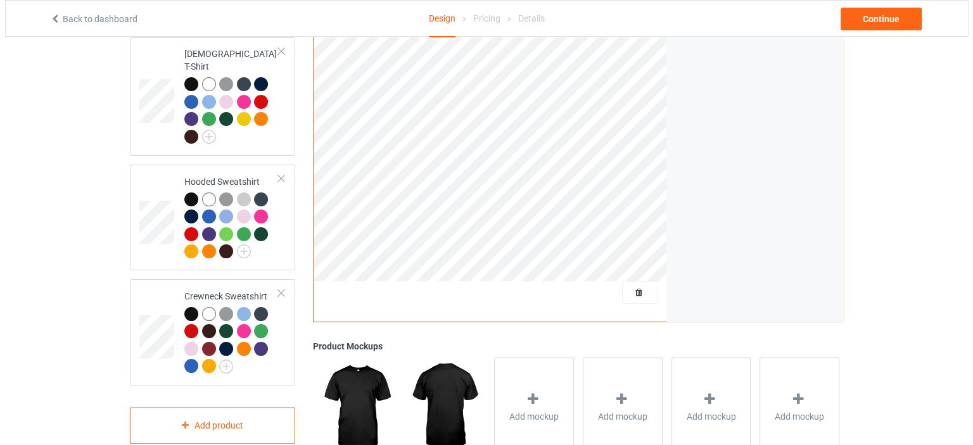
scroll to position [246, 0]
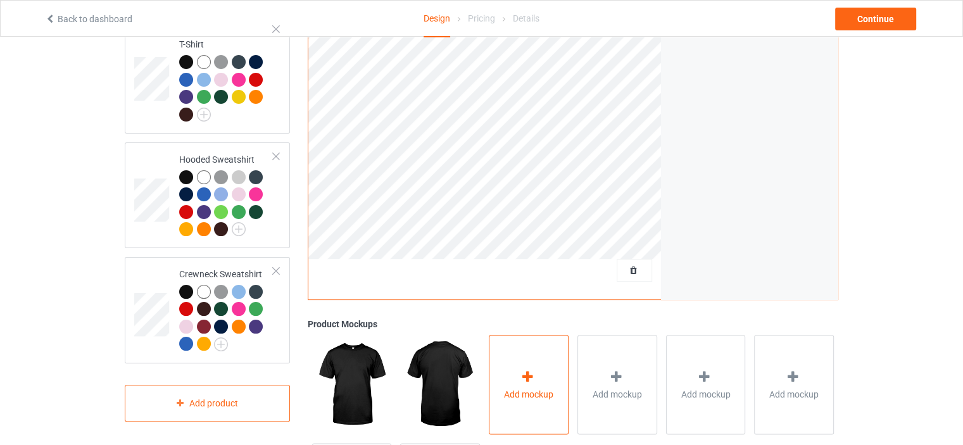
click at [517, 367] on div "Add mockup" at bounding box center [529, 384] width 80 height 99
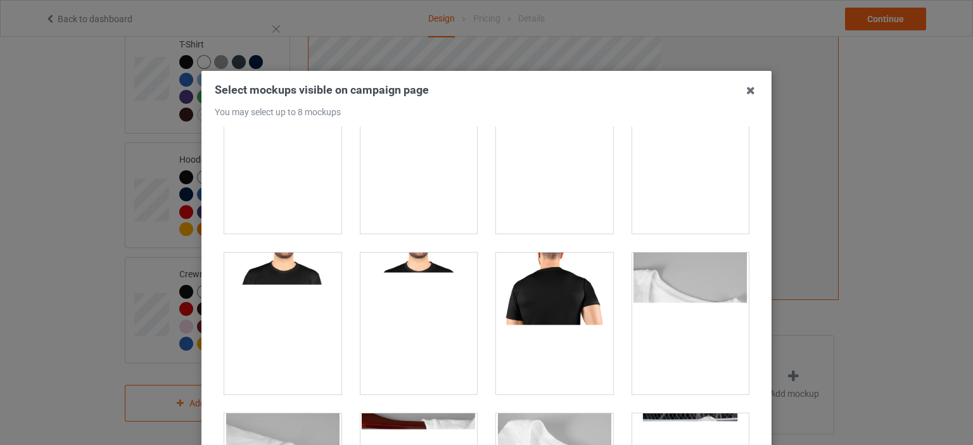
scroll to position [3980, 0]
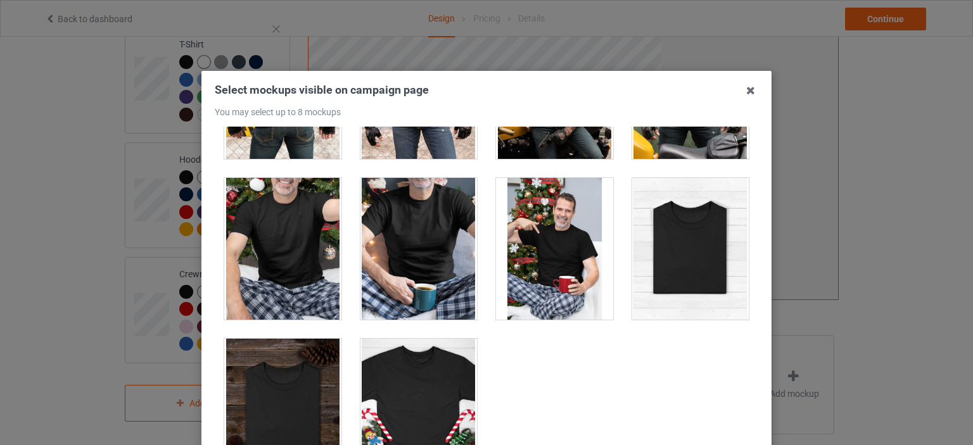
click at [443, 248] on div at bounding box center [418, 249] width 117 height 142
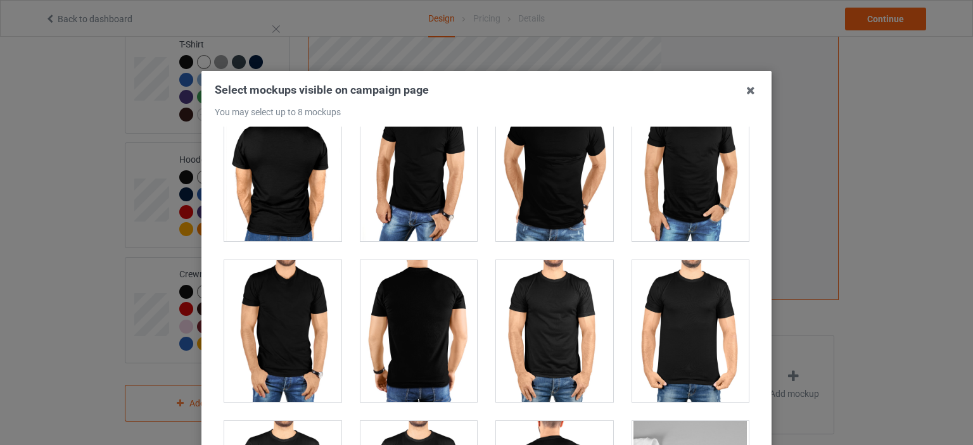
click at [537, 311] on div at bounding box center [554, 331] width 117 height 142
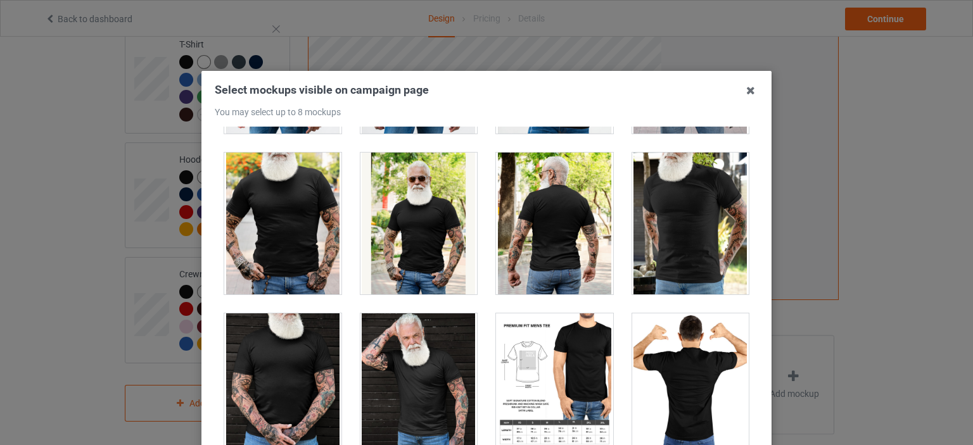
scroll to position [2333, 0]
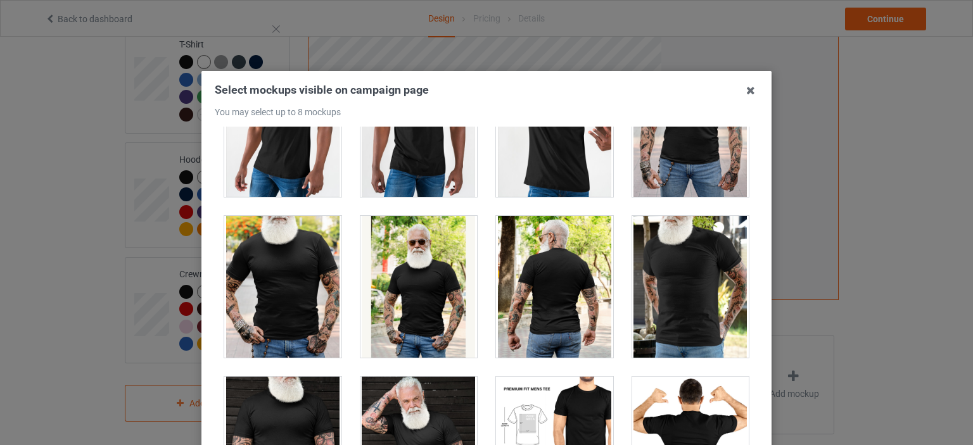
click at [639, 300] on div at bounding box center [690, 287] width 117 height 142
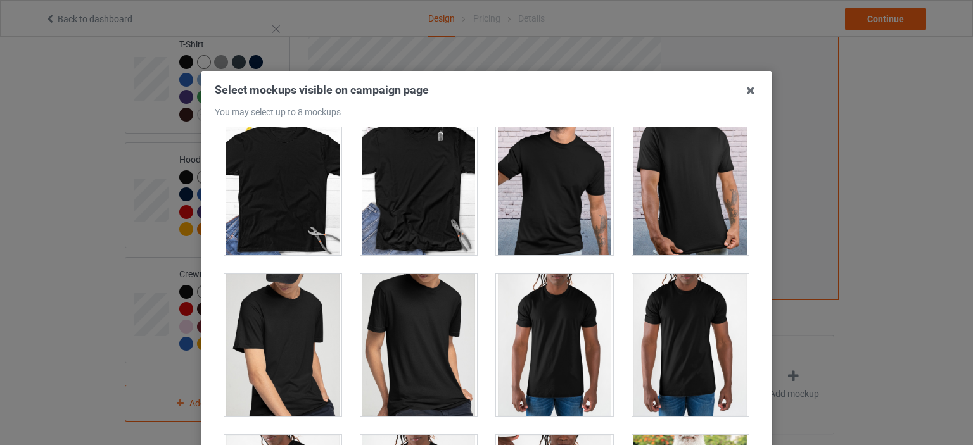
click at [576, 327] on div at bounding box center [554, 345] width 117 height 142
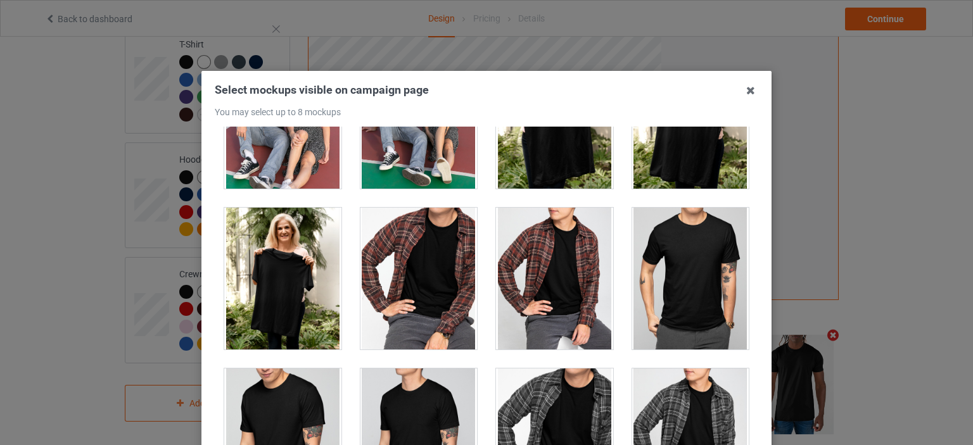
scroll to position [1193, 0]
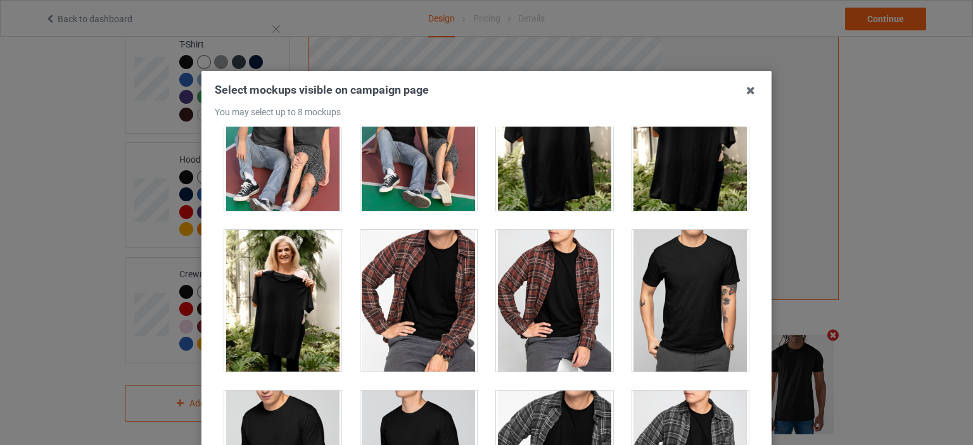
click at [644, 298] on div at bounding box center [690, 301] width 117 height 142
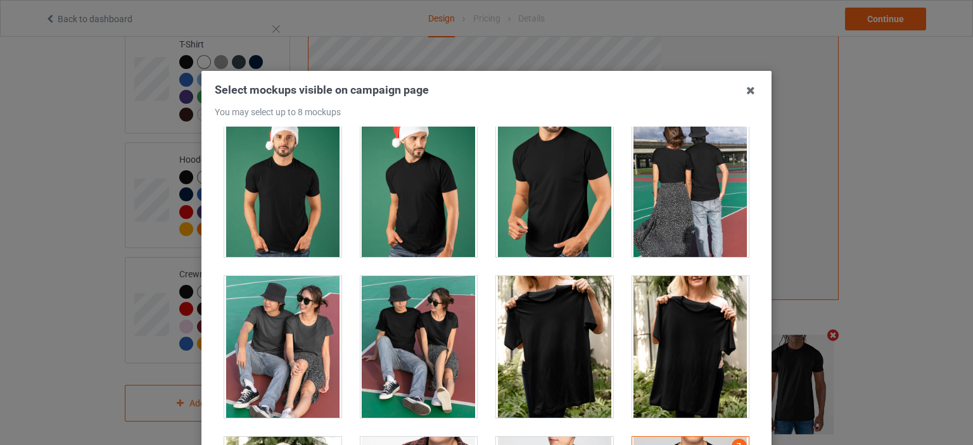
scroll to position [1003, 0]
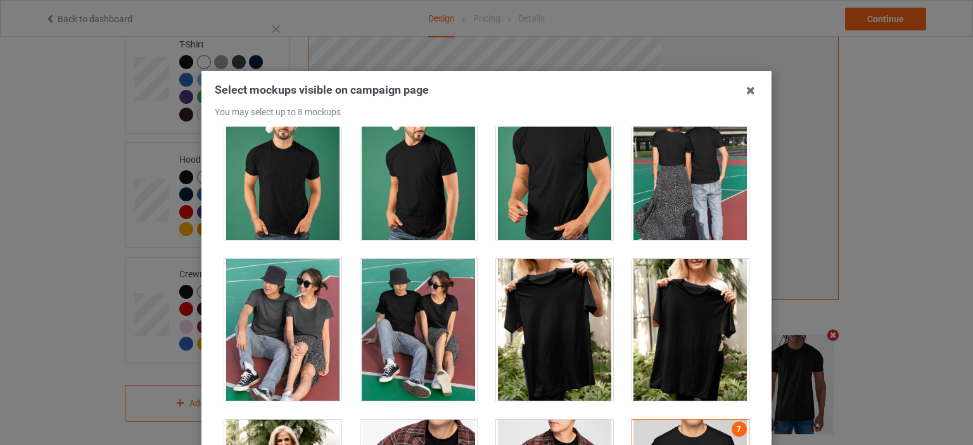
click at [668, 315] on div at bounding box center [690, 330] width 117 height 142
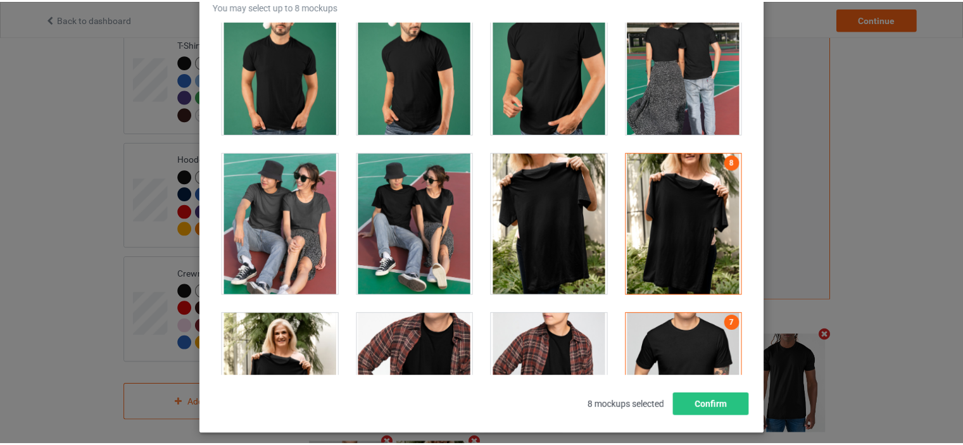
scroll to position [167, 0]
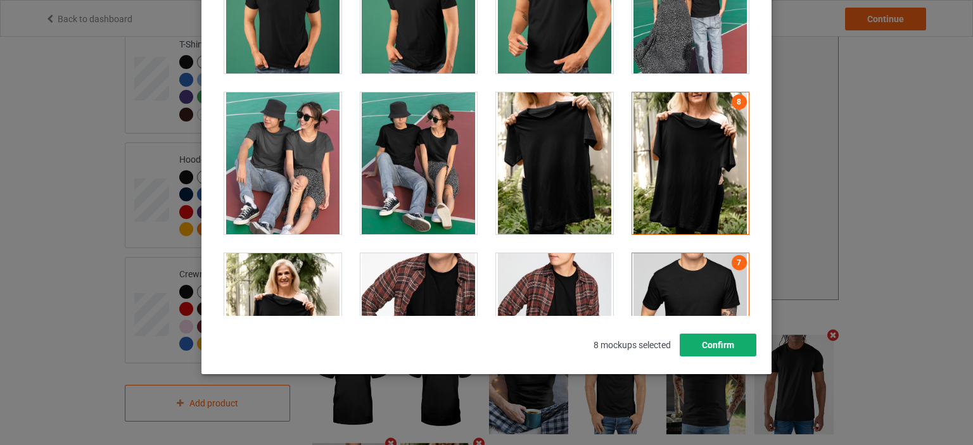
drag, startPoint x: 727, startPoint y: 344, endPoint x: 682, endPoint y: 327, distance: 48.5
click at [727, 344] on button "Confirm" at bounding box center [718, 345] width 77 height 23
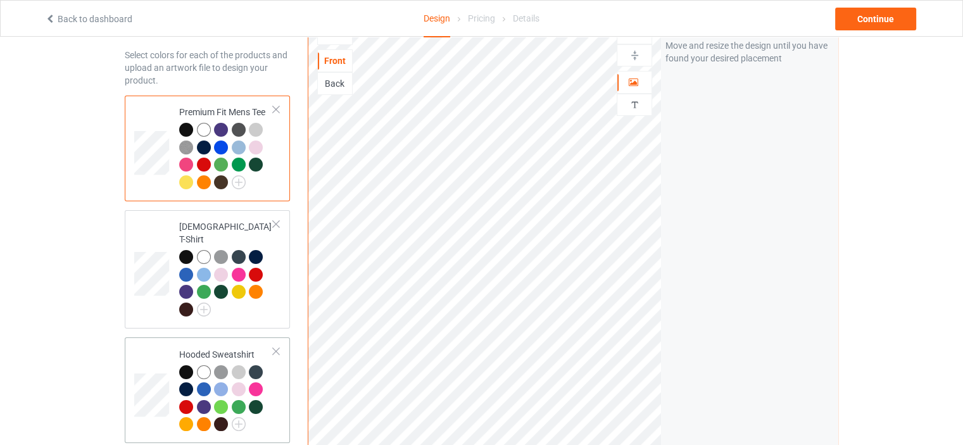
scroll to position [0, 0]
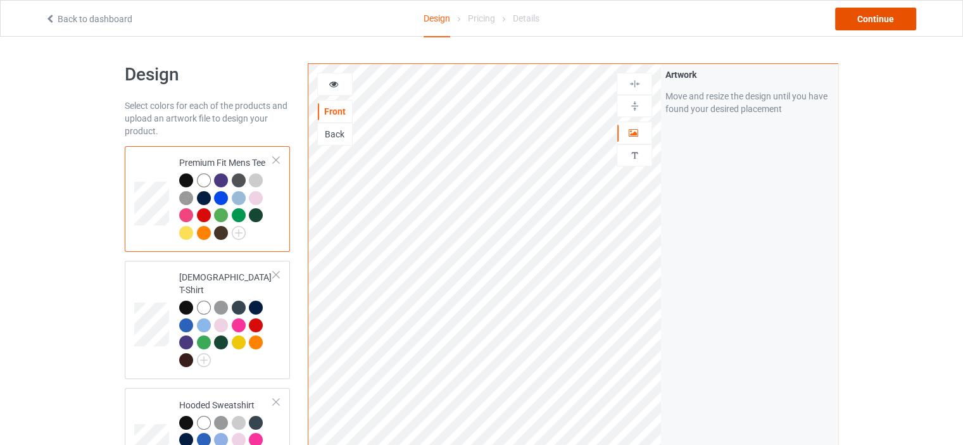
click at [872, 24] on div "Continue" at bounding box center [875, 19] width 81 height 23
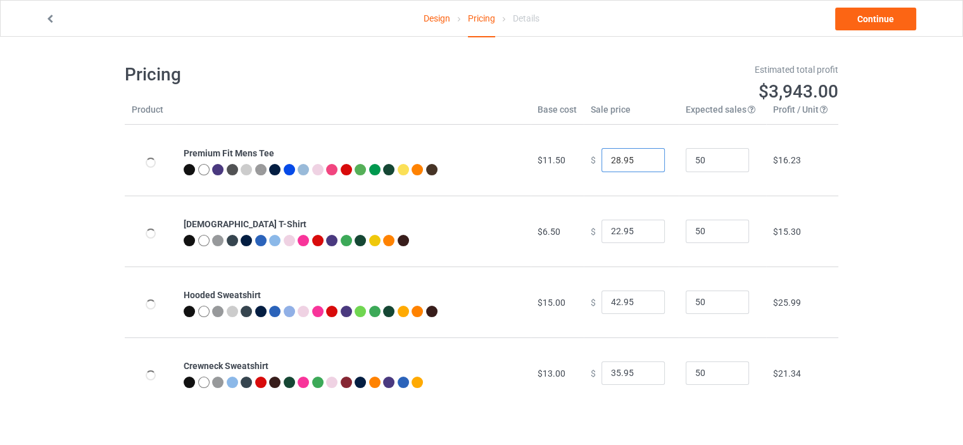
click at [611, 160] on input "28.95" at bounding box center [633, 160] width 63 height 24
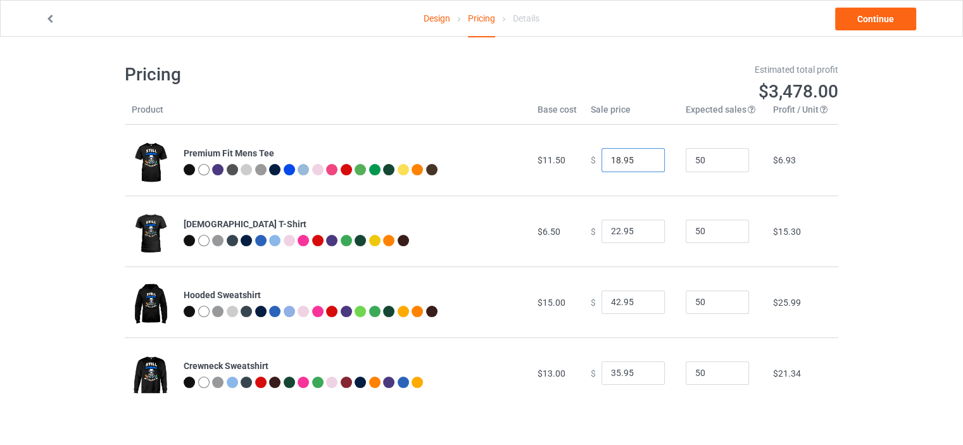
type input "18.95"
click at [613, 232] on input "22.95" at bounding box center [633, 232] width 63 height 24
type input "18.95"
click at [613, 303] on input "42.95" at bounding box center [633, 303] width 63 height 24
type input "25.95"
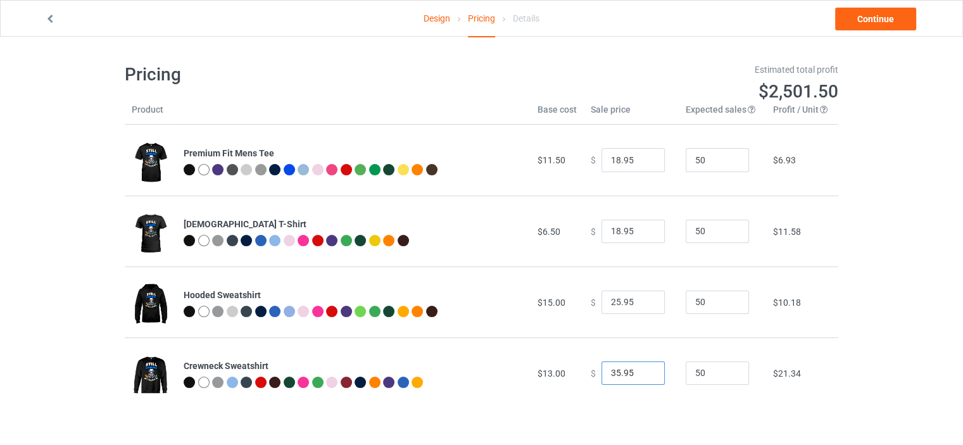
click at [613, 371] on input "35.95" at bounding box center [633, 374] width 63 height 24
type input "23.95"
click at [866, 26] on link "Continue" at bounding box center [875, 19] width 81 height 23
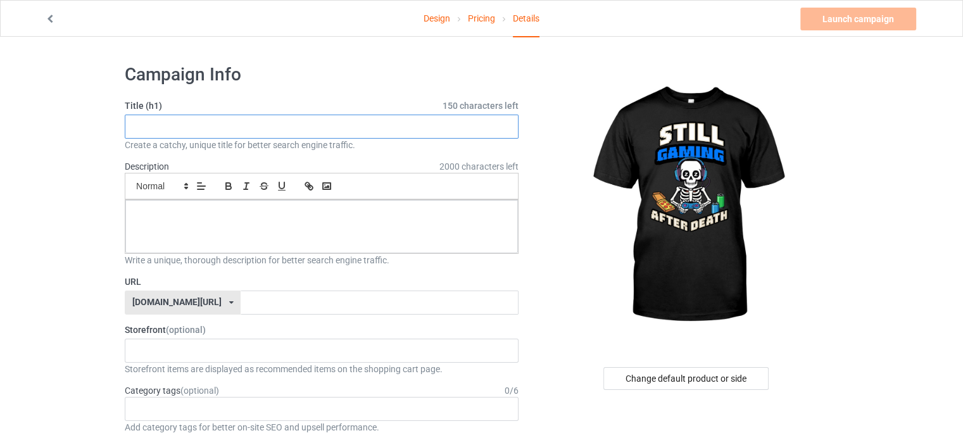
click at [355, 133] on input "text" at bounding box center [322, 127] width 394 height 24
paste input "Gaming Skeleton Still Loading"
type input "Gaming Skeleton Still Loading"
click at [295, 215] on p at bounding box center [322, 214] width 372 height 12
paste div
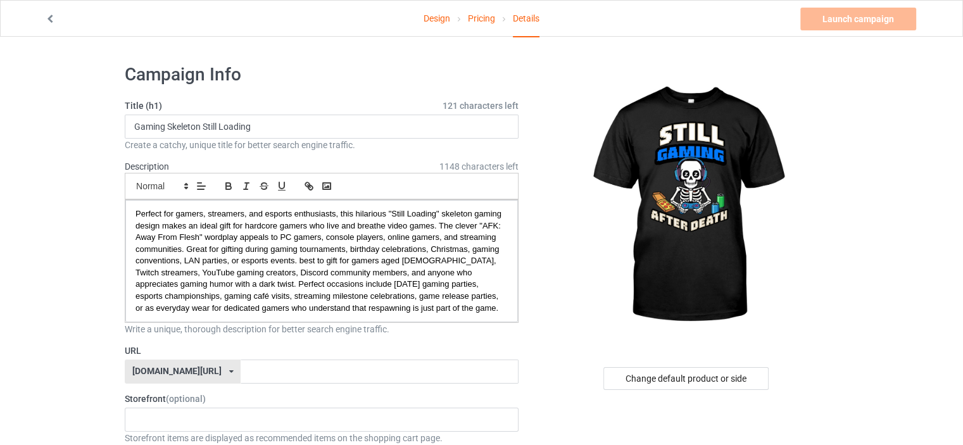
click at [205, 371] on div "[DOMAIN_NAME][URL]" at bounding box center [176, 371] width 89 height 9
drag, startPoint x: 182, startPoint y: 420, endPoint x: 190, endPoint y: 405, distance: 17.0
click at [182, 419] on div "[DOMAIN_NAME][URL]" at bounding box center [182, 418] width 115 height 23
click at [257, 369] on input "text" at bounding box center [379, 372] width 277 height 24
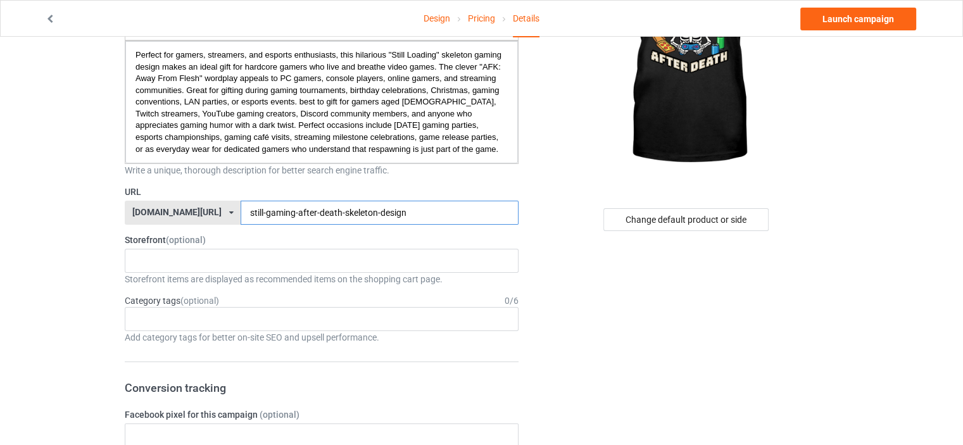
scroll to position [190, 0]
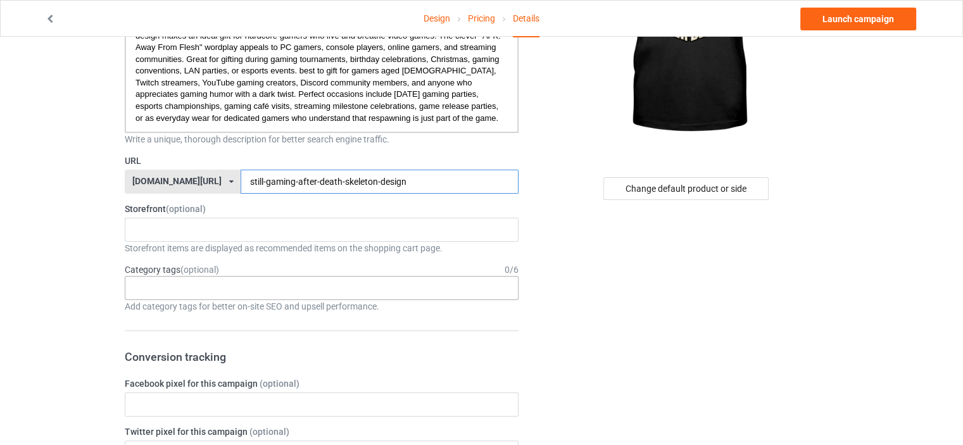
type input "still-gaming-after-death-skeleton-design"
click at [159, 286] on div "Age > [DEMOGRAPHIC_DATA] > 1 Age > [DEMOGRAPHIC_DATA] Months > 1 Month Age > [D…" at bounding box center [322, 288] width 394 height 24
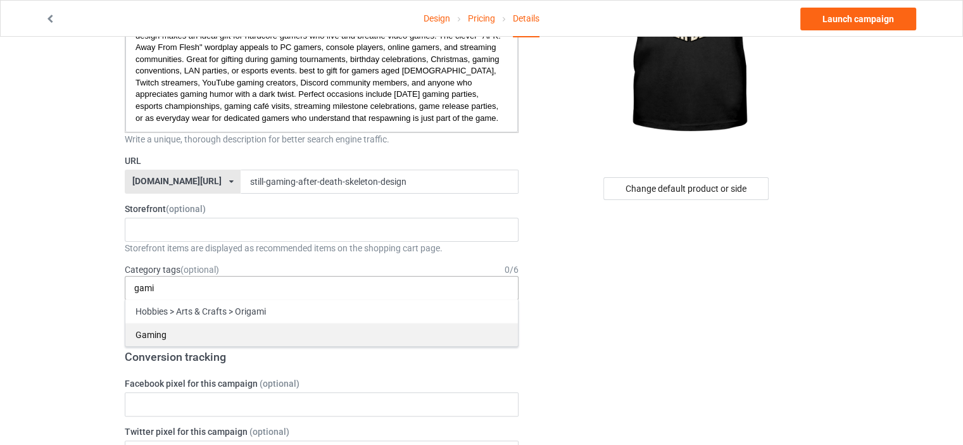
type input "gami"
click at [162, 334] on div "Gaming" at bounding box center [321, 334] width 393 height 23
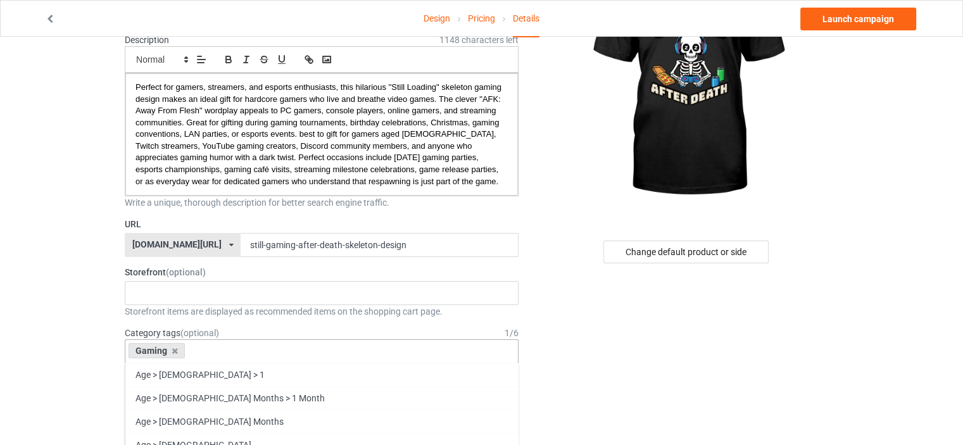
scroll to position [127, 0]
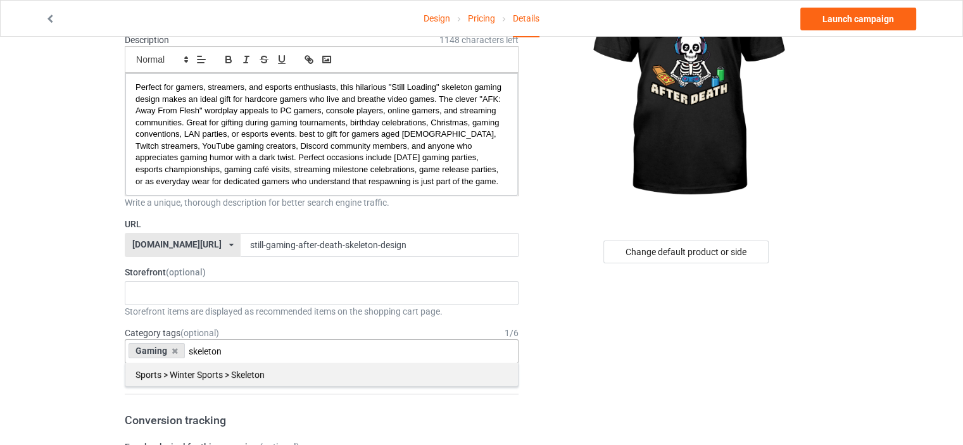
type input "skeleton"
click at [252, 382] on div "Sports > Winter Sports > Skeleton" at bounding box center [321, 374] width 393 height 23
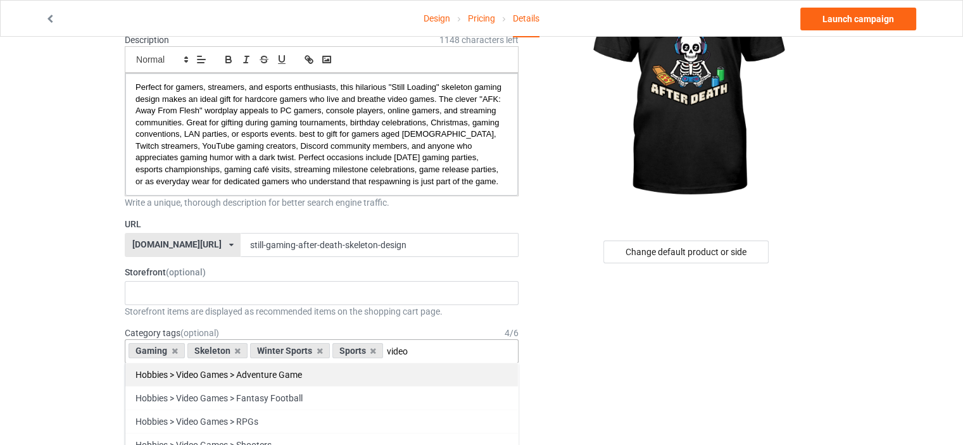
type input "video"
click at [167, 374] on div "Hobbies > Video Games > Adventure Game" at bounding box center [321, 374] width 393 height 23
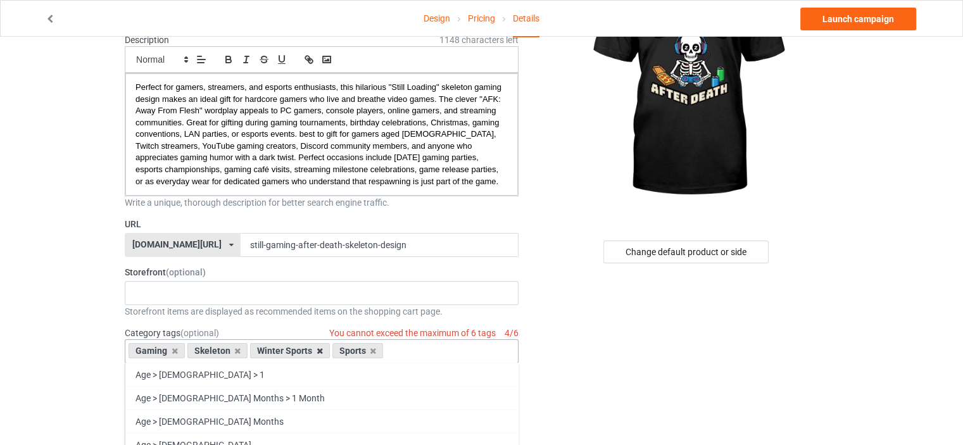
click at [318, 352] on icon at bounding box center [320, 351] width 6 height 8
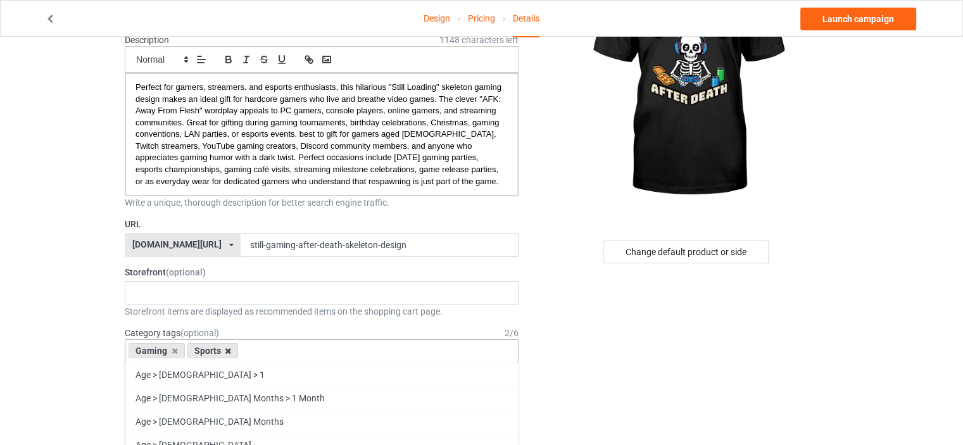
click at [226, 352] on icon at bounding box center [228, 351] width 6 height 8
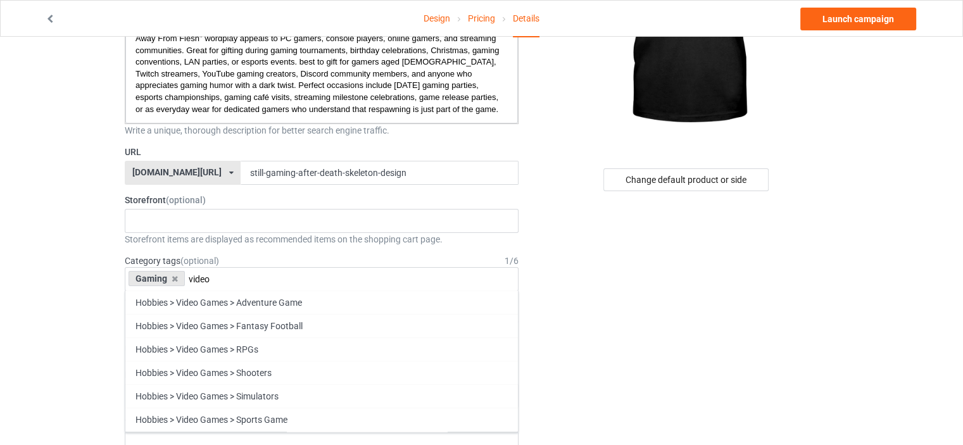
scroll to position [253, 0]
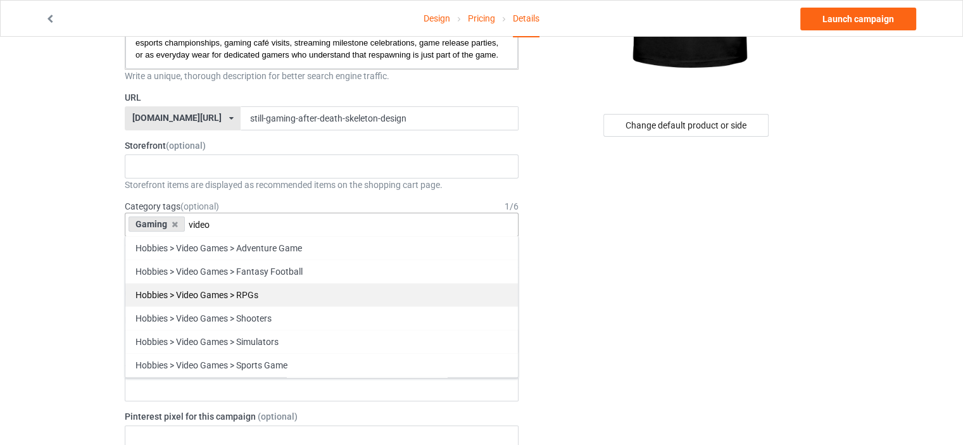
type input "video"
click at [227, 300] on div "Hobbies > Video Games > RPGs" at bounding box center [321, 294] width 393 height 23
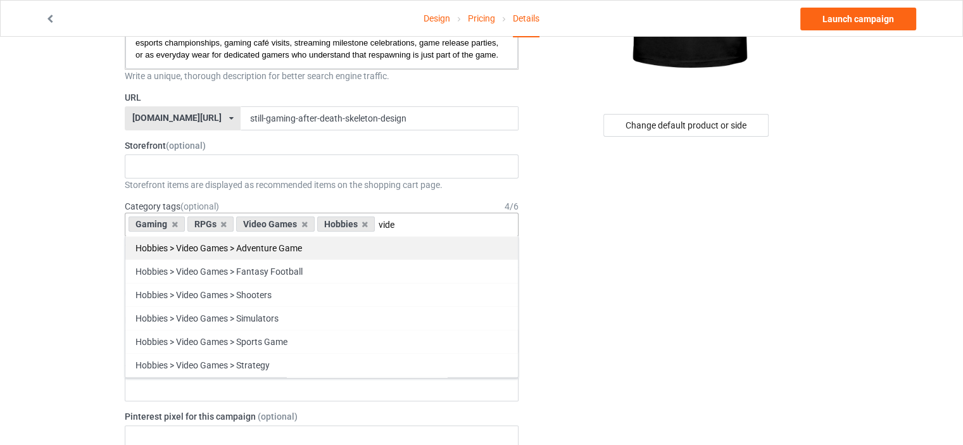
type input "vide"
click at [300, 252] on div "Hobbies > Video Games > Adventure Game" at bounding box center [321, 247] width 393 height 23
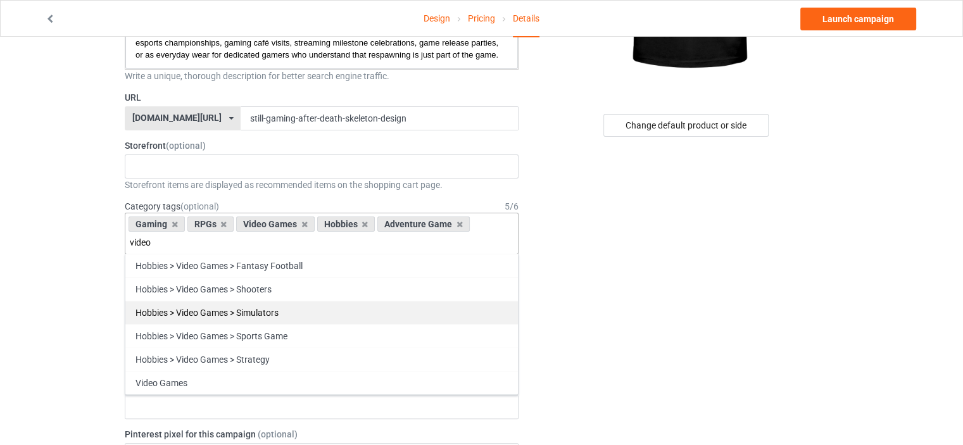
type input "video"
click at [271, 308] on div "Hobbies > Video Games > Simulators" at bounding box center [321, 312] width 393 height 23
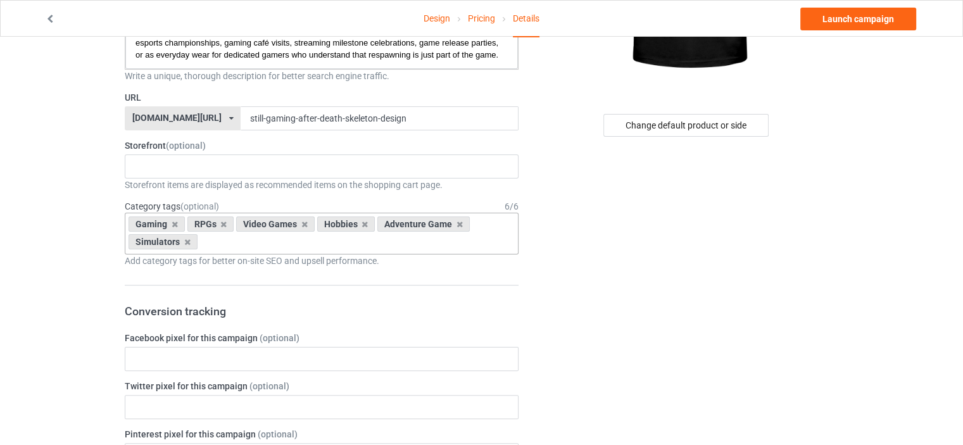
click at [834, 24] on link "Launch campaign" at bounding box center [859, 19] width 116 height 23
